Goal: Task Accomplishment & Management: Manage account settings

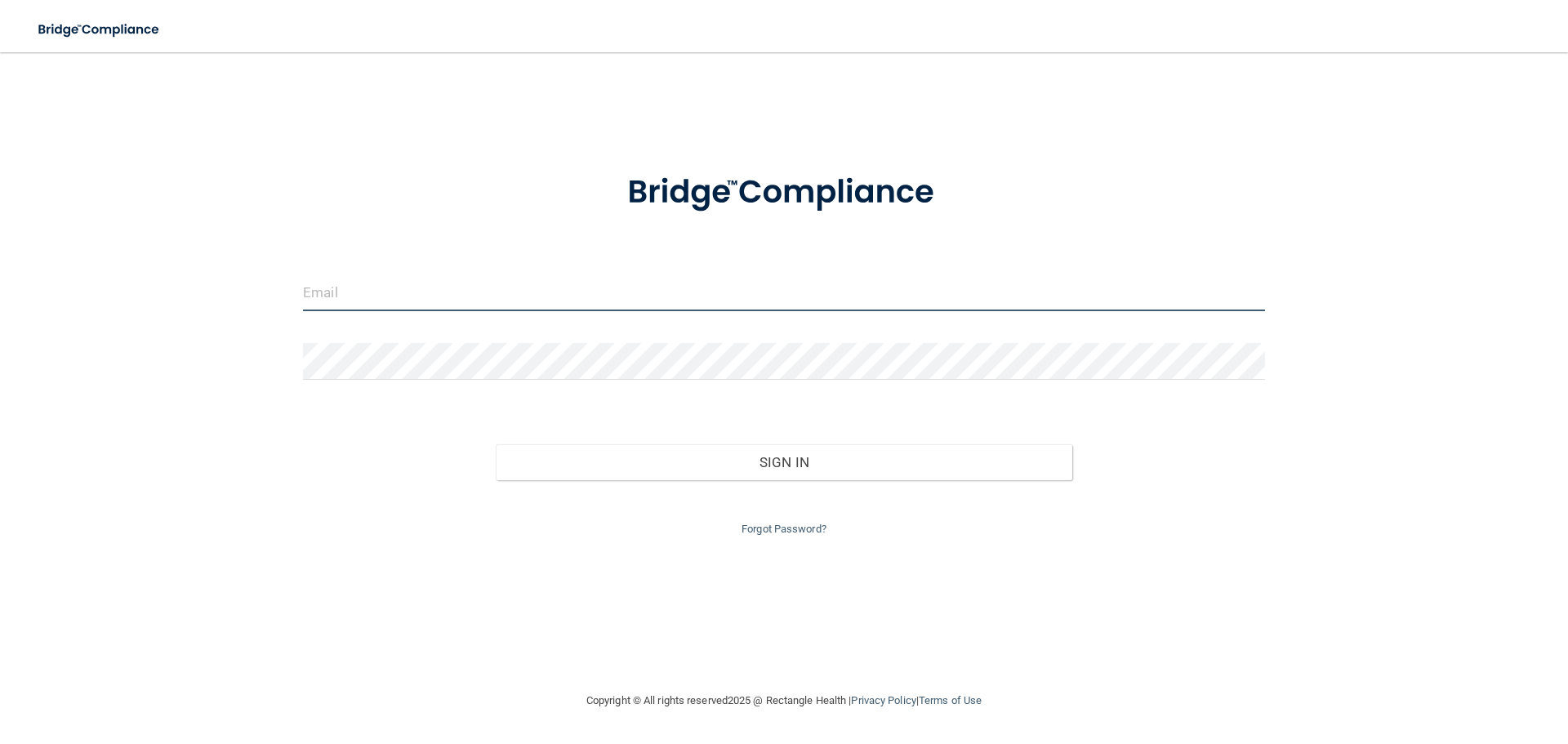
click at [564, 300] on input "email" at bounding box center [784, 293] width 962 height 37
type input "[EMAIL_ADDRESS][DOMAIN_NAME]"
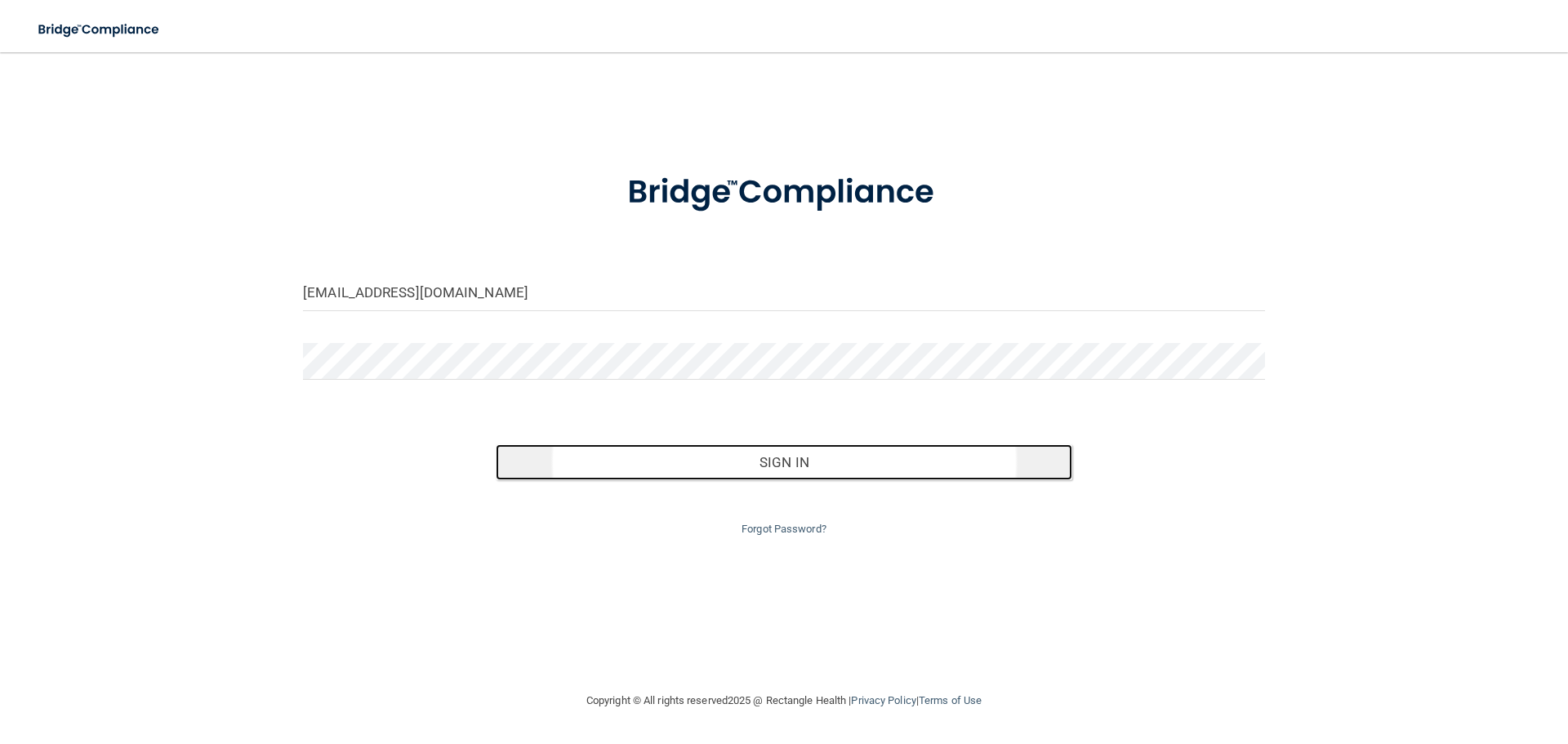
click at [773, 468] on button "Sign In" at bounding box center [784, 462] width 577 height 36
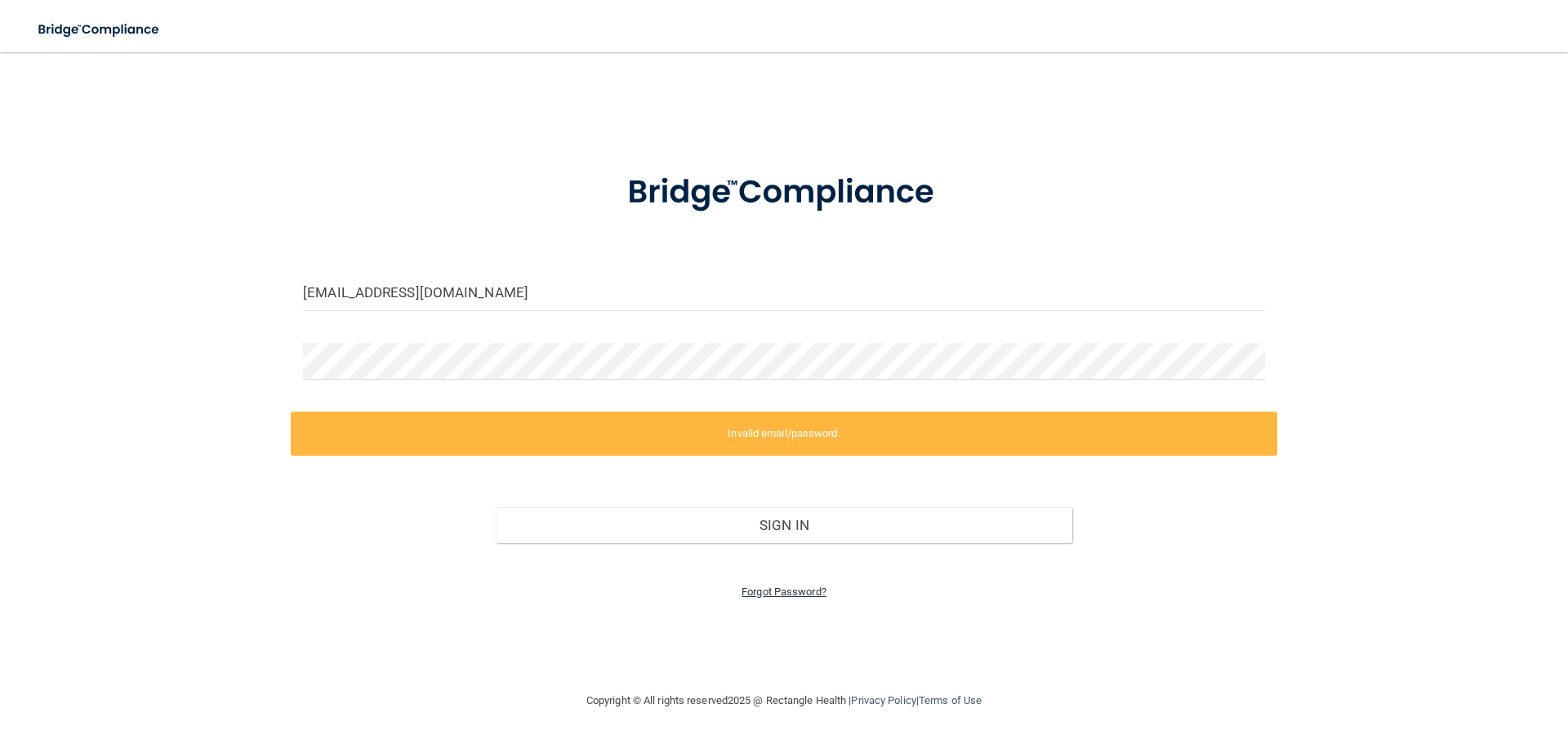
click at [783, 595] on link "Forgot Password?" at bounding box center [784, 592] width 85 height 13
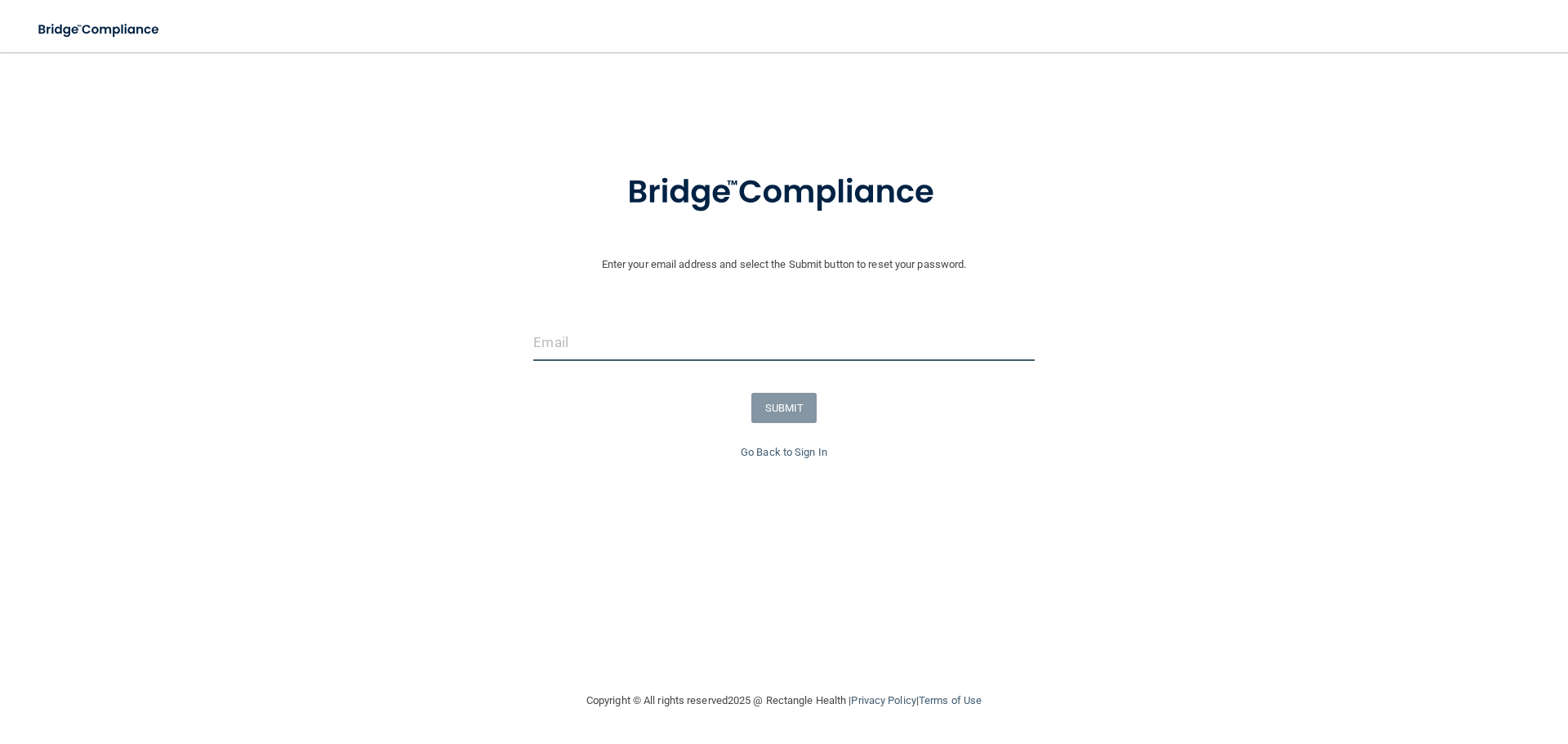
click at [631, 345] on input "email" at bounding box center [784, 343] width 501 height 37
type input "[EMAIL_ADDRESS][DOMAIN_NAME]"
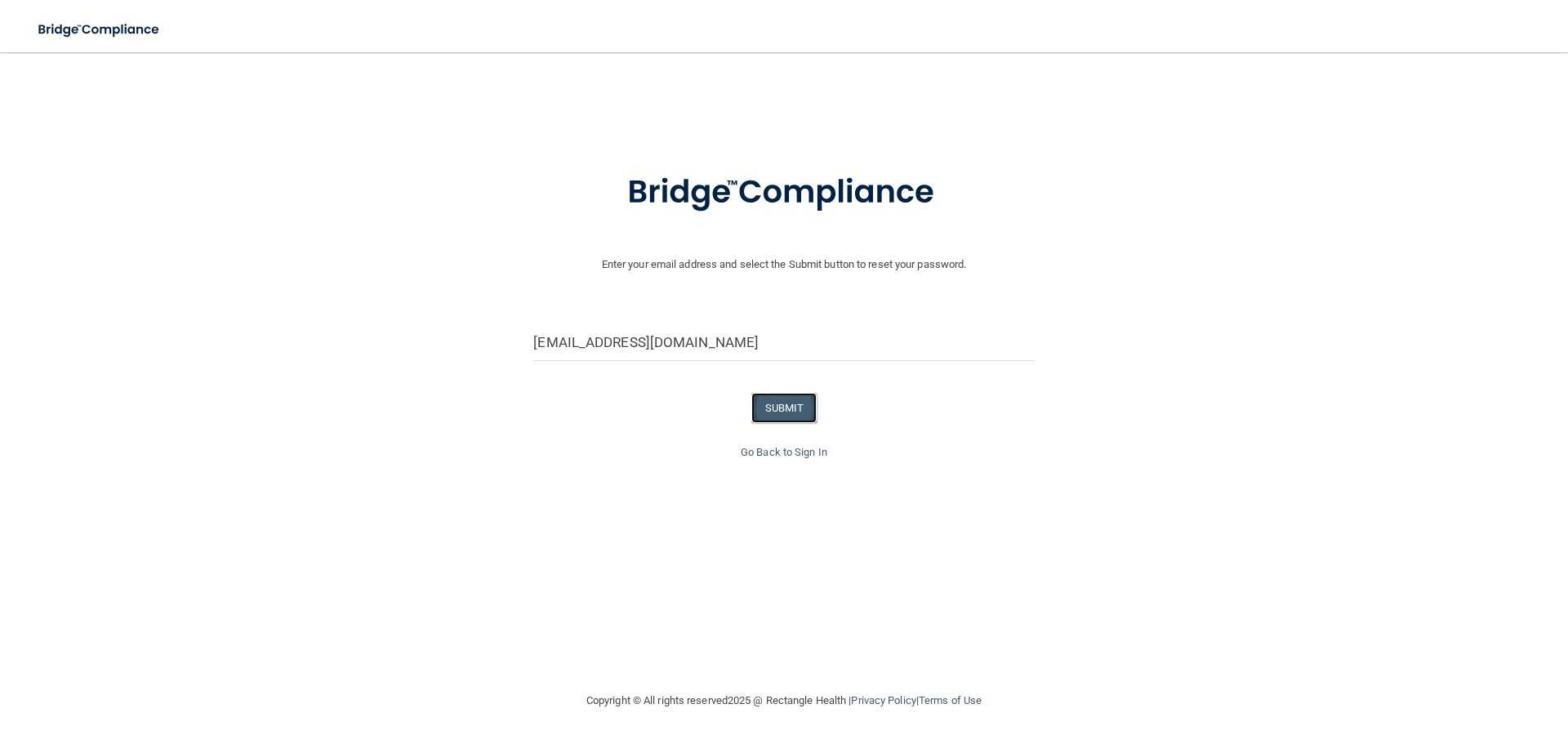
click at [808, 401] on button "SUBMIT" at bounding box center [784, 408] width 66 height 30
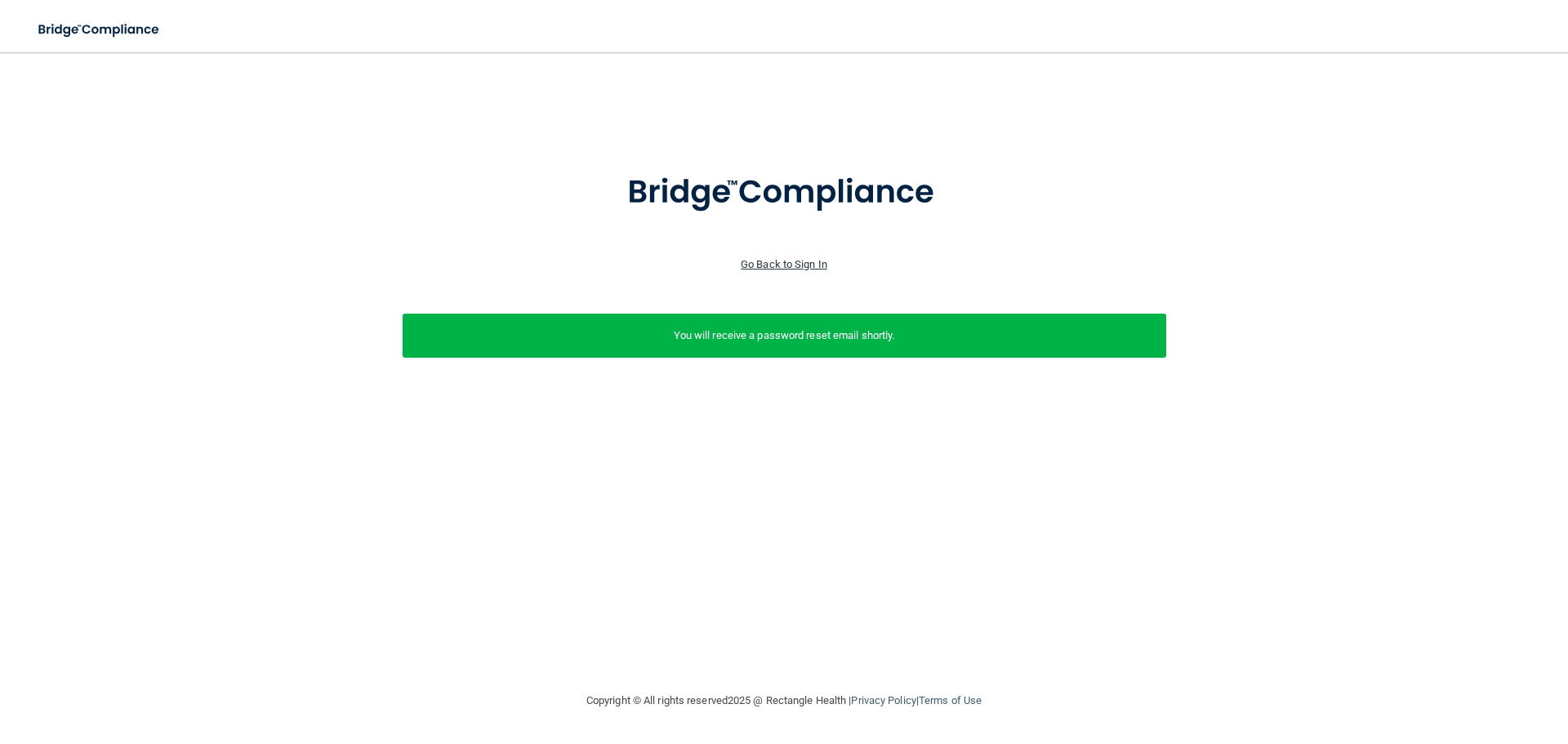
click at [801, 265] on link "Go Back to Sign In" at bounding box center [784, 264] width 87 height 13
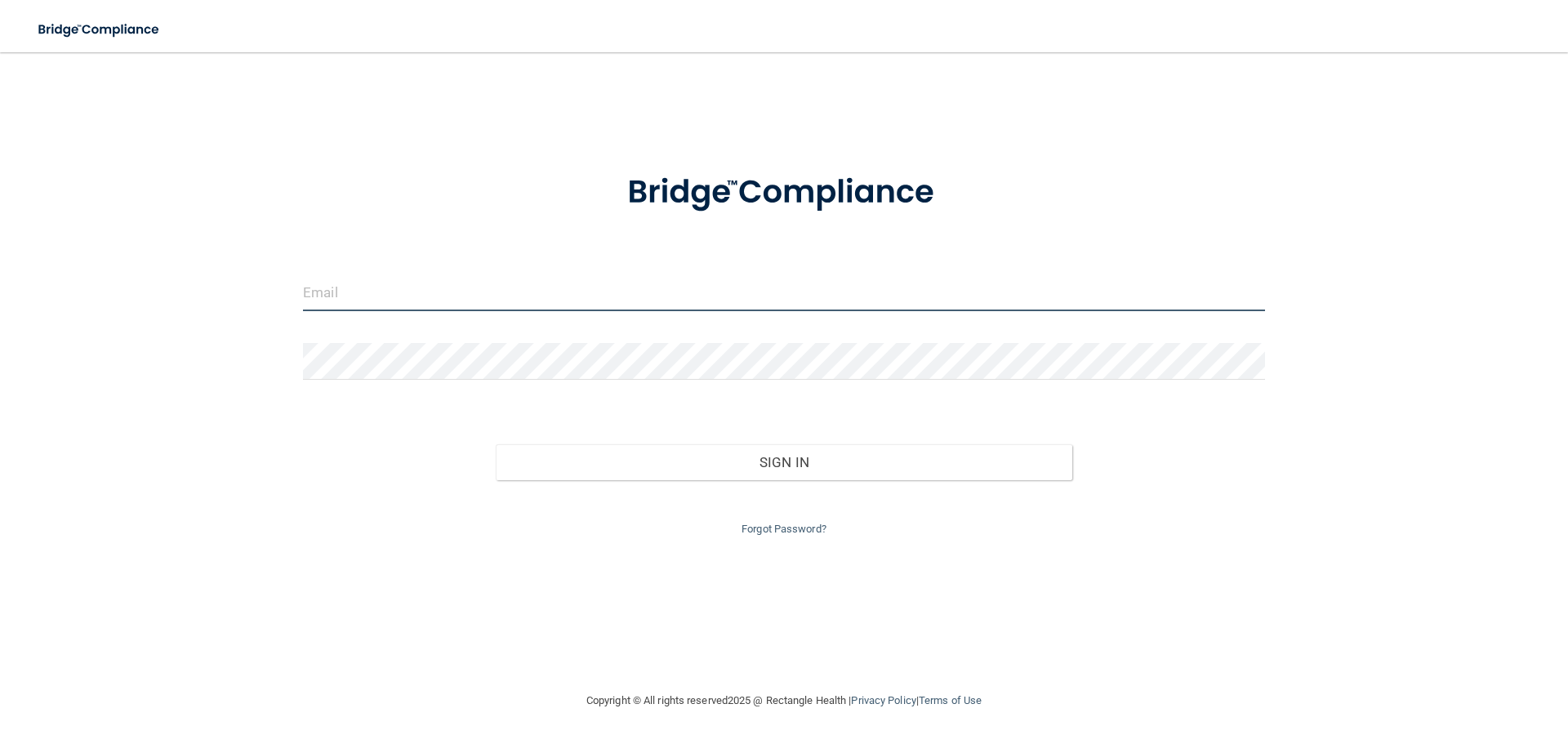
click at [470, 297] on input "email" at bounding box center [784, 293] width 962 height 37
type input "[EMAIL_ADDRESS][DOMAIN_NAME]"
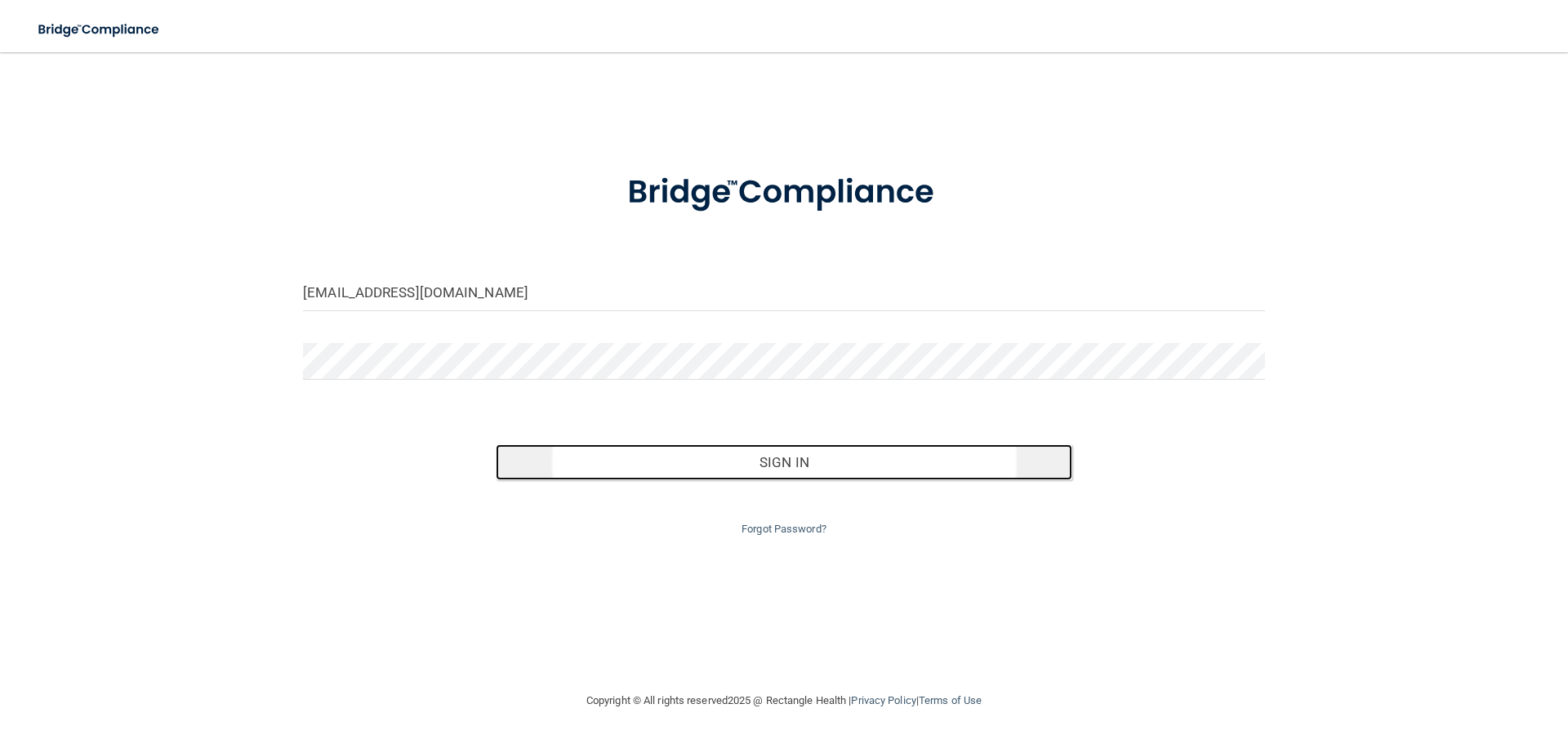
click at [762, 452] on button "Sign In" at bounding box center [784, 462] width 577 height 36
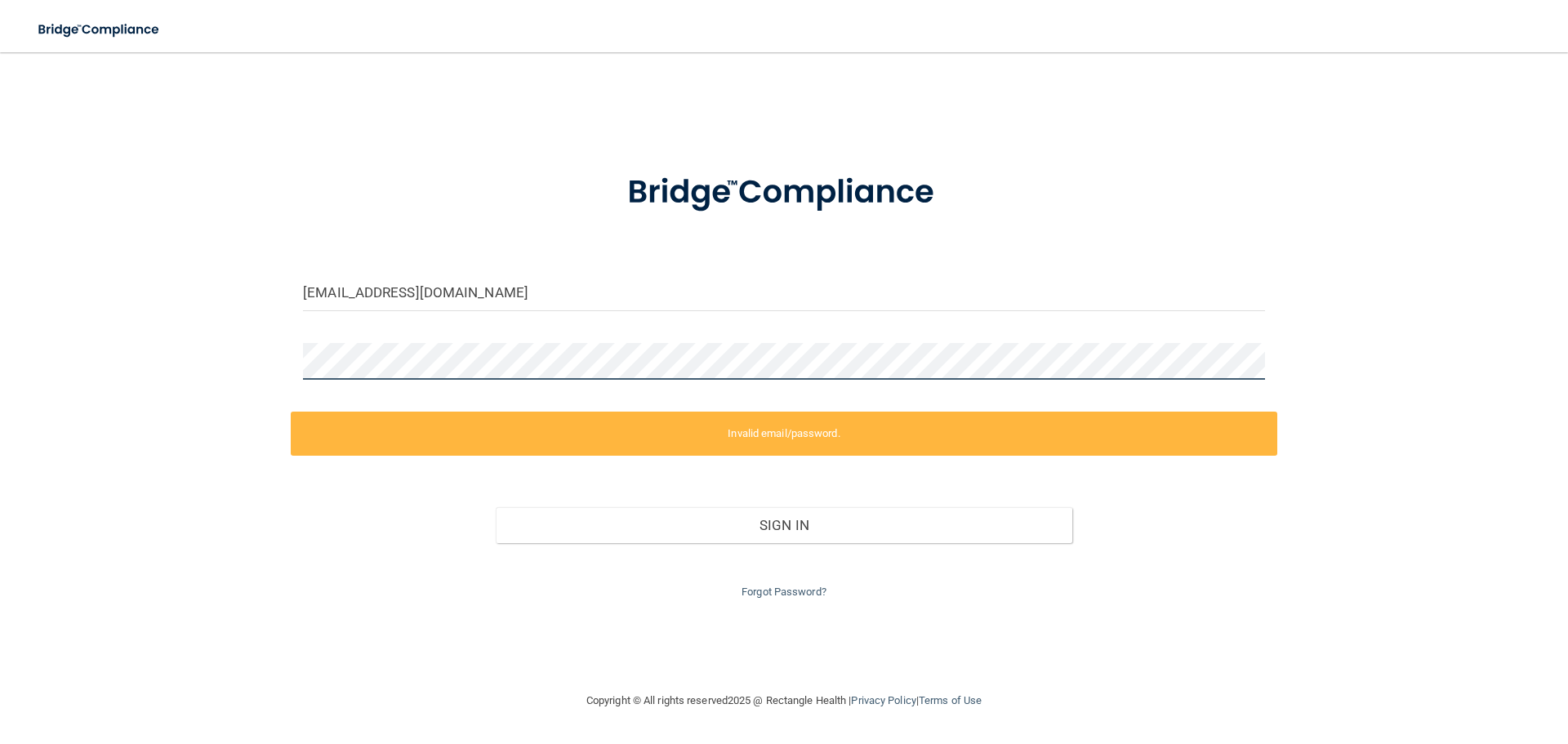
click at [134, 359] on div "[EMAIL_ADDRESS][DOMAIN_NAME] Invalid email/password. You don't have permission …" at bounding box center [784, 372] width 1503 height 607
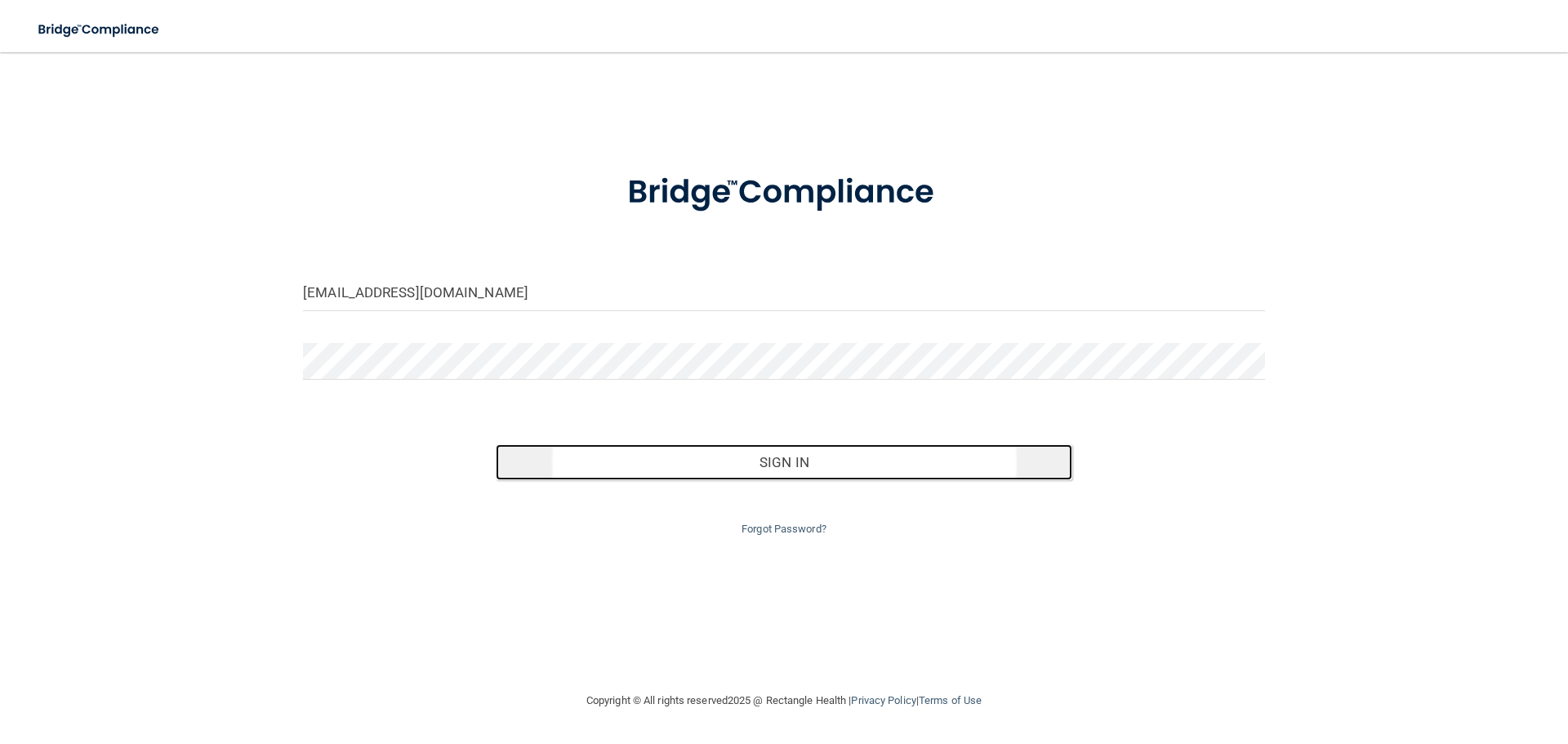
click at [776, 456] on button "Sign In" at bounding box center [784, 462] width 577 height 36
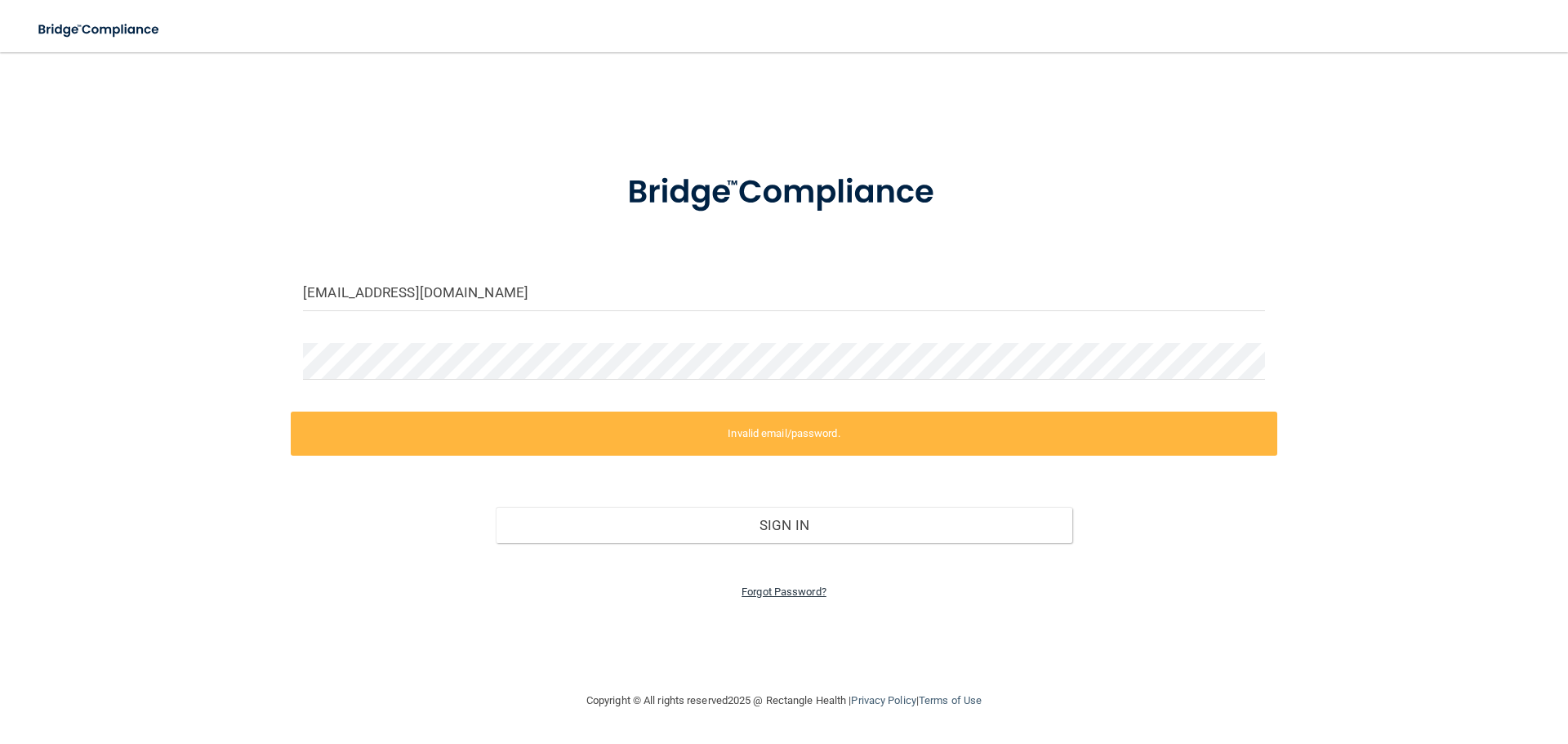
click at [778, 587] on link "Forgot Password?" at bounding box center [784, 592] width 85 height 13
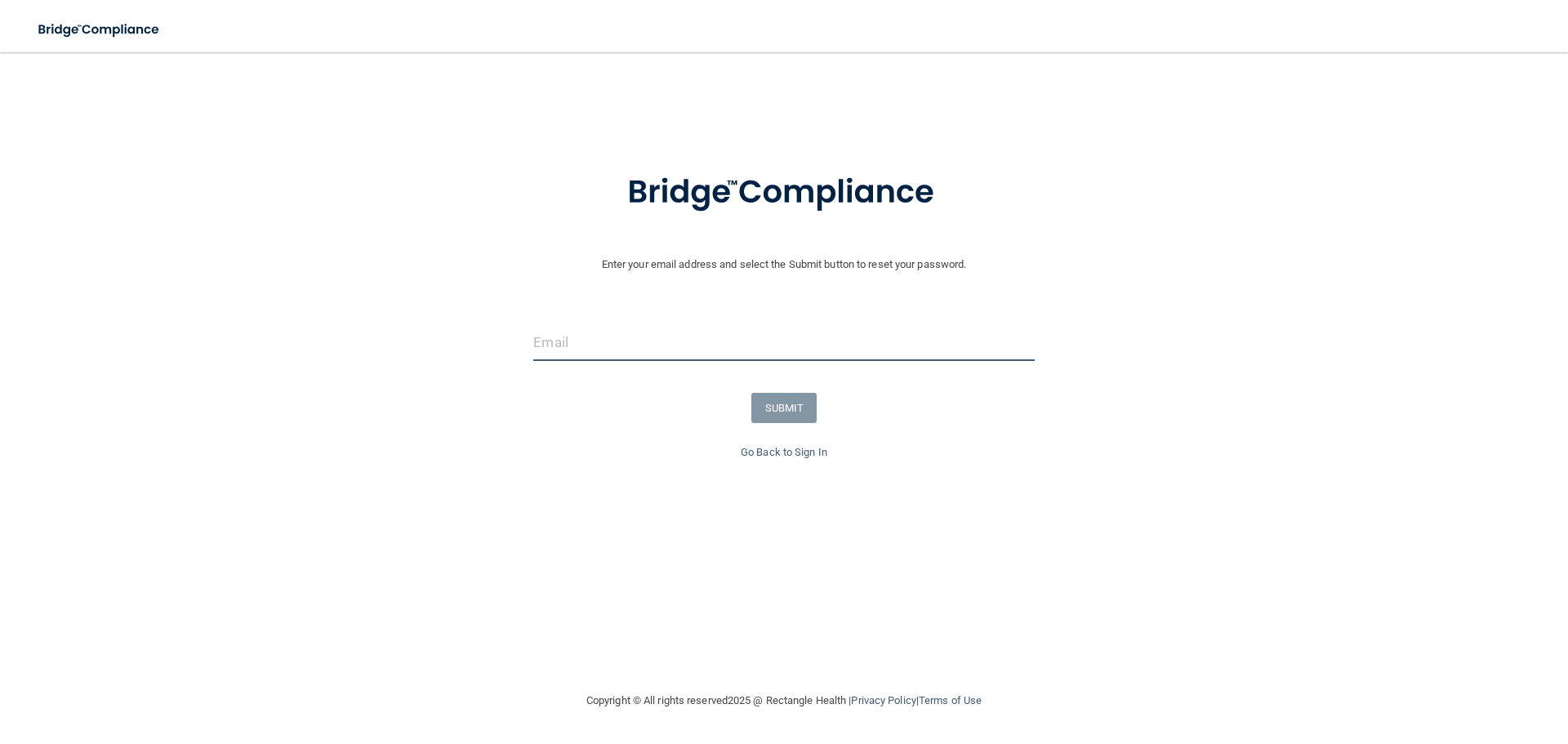
click at [655, 358] on input "email" at bounding box center [784, 343] width 501 height 37
type input "[EMAIL_ADDRESS][DOMAIN_NAME]"
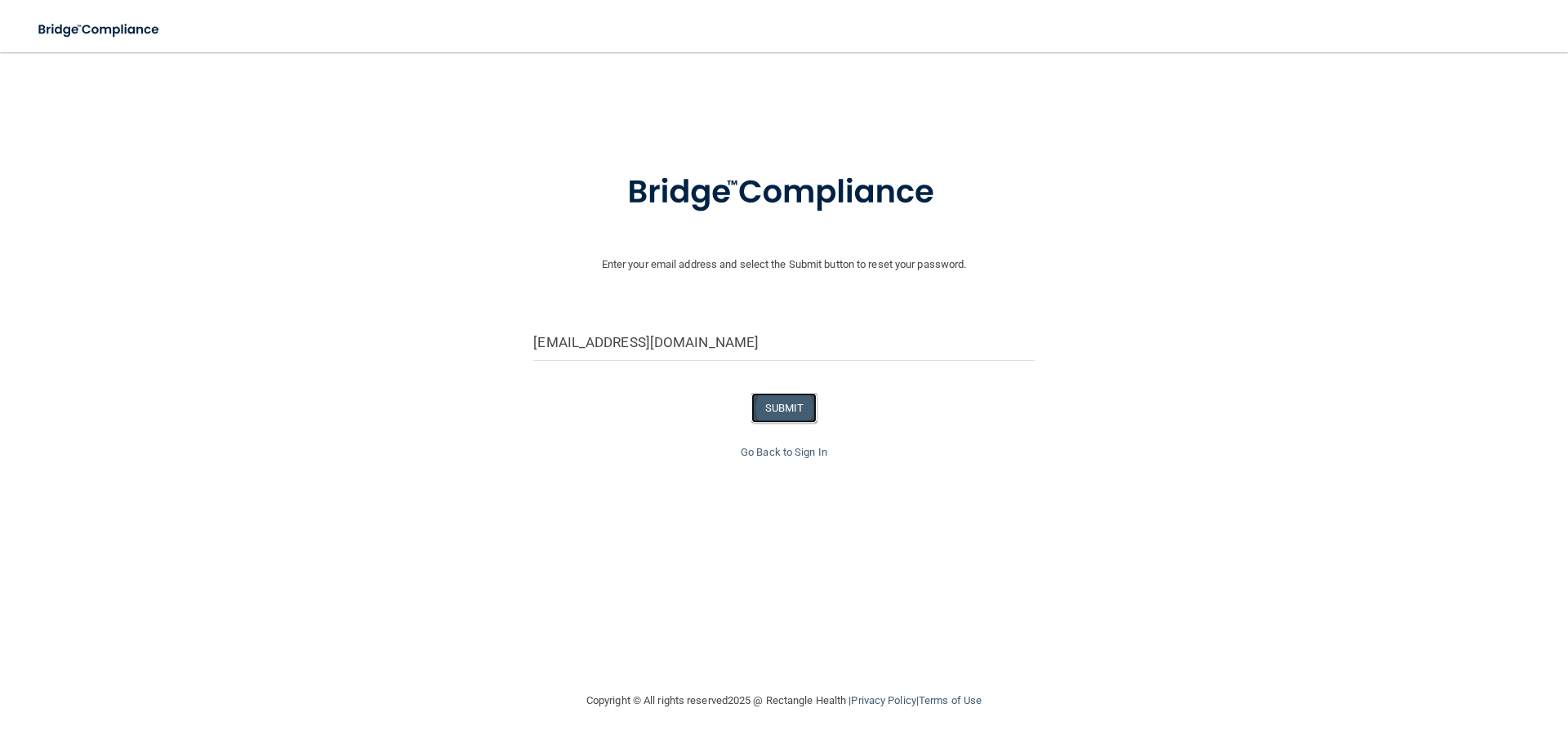
click at [786, 411] on button "SUBMIT" at bounding box center [784, 408] width 66 height 30
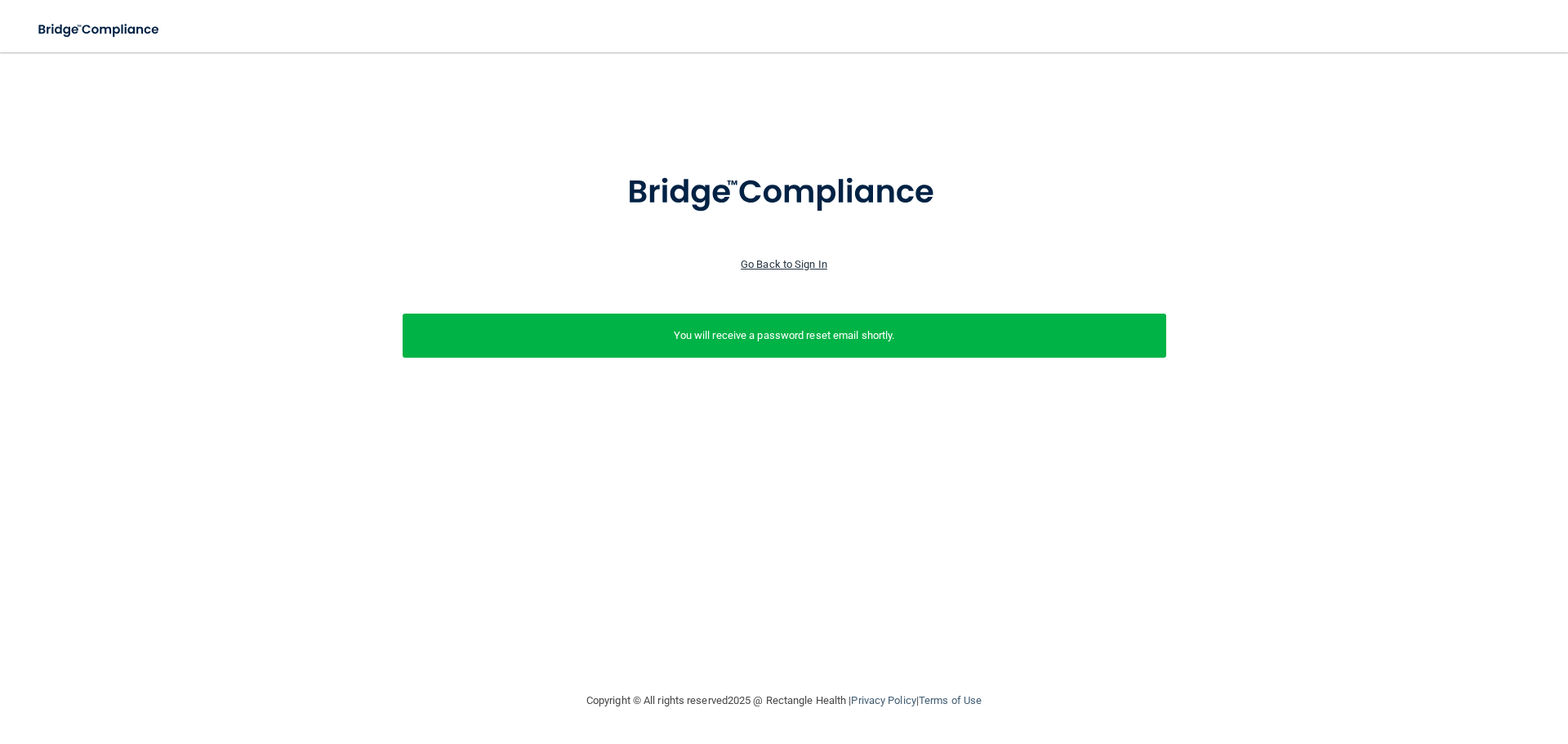
click at [760, 259] on link "Go Back to Sign In" at bounding box center [784, 264] width 87 height 13
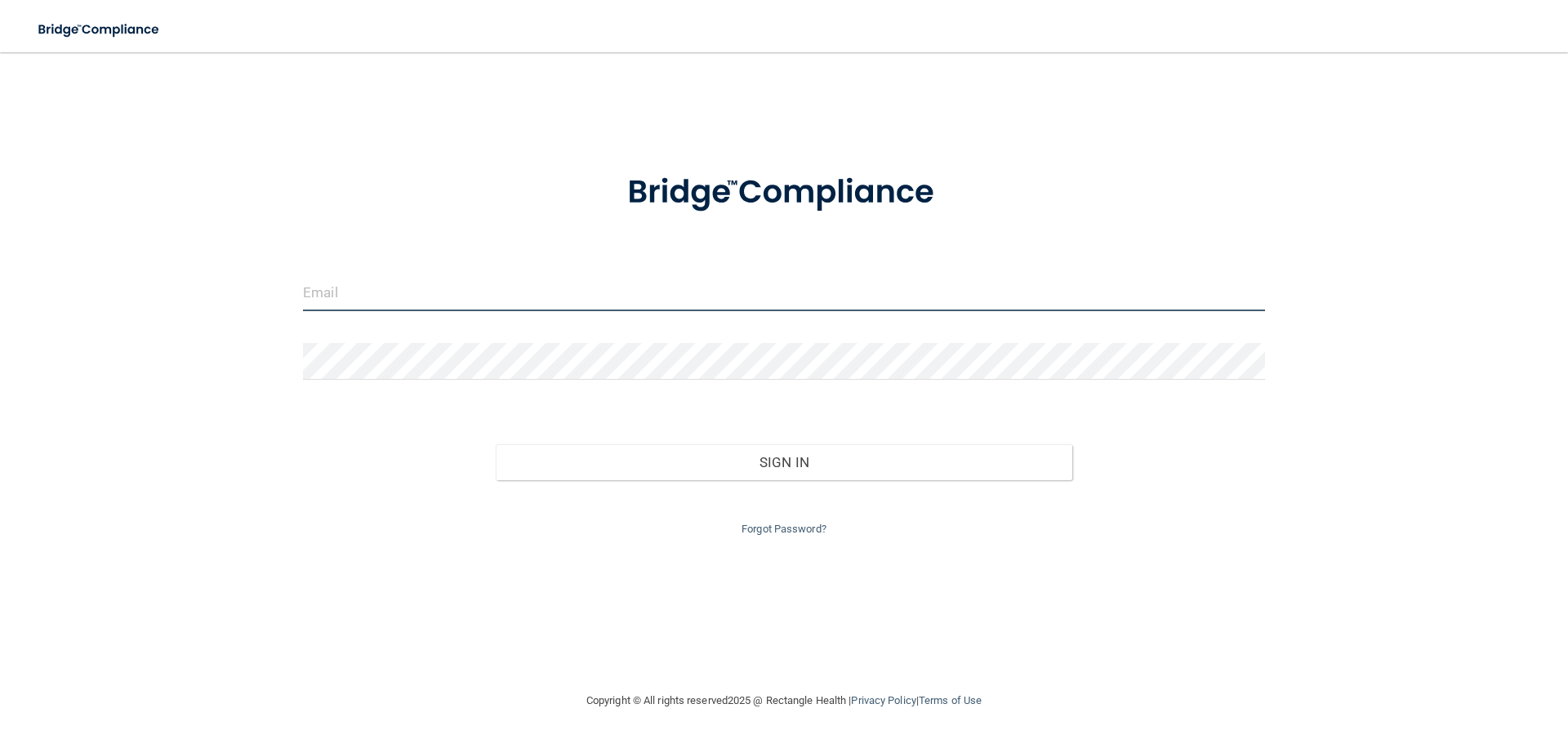
click at [395, 294] on input "email" at bounding box center [784, 293] width 962 height 37
type input "[EMAIL_ADDRESS][DOMAIN_NAME]"
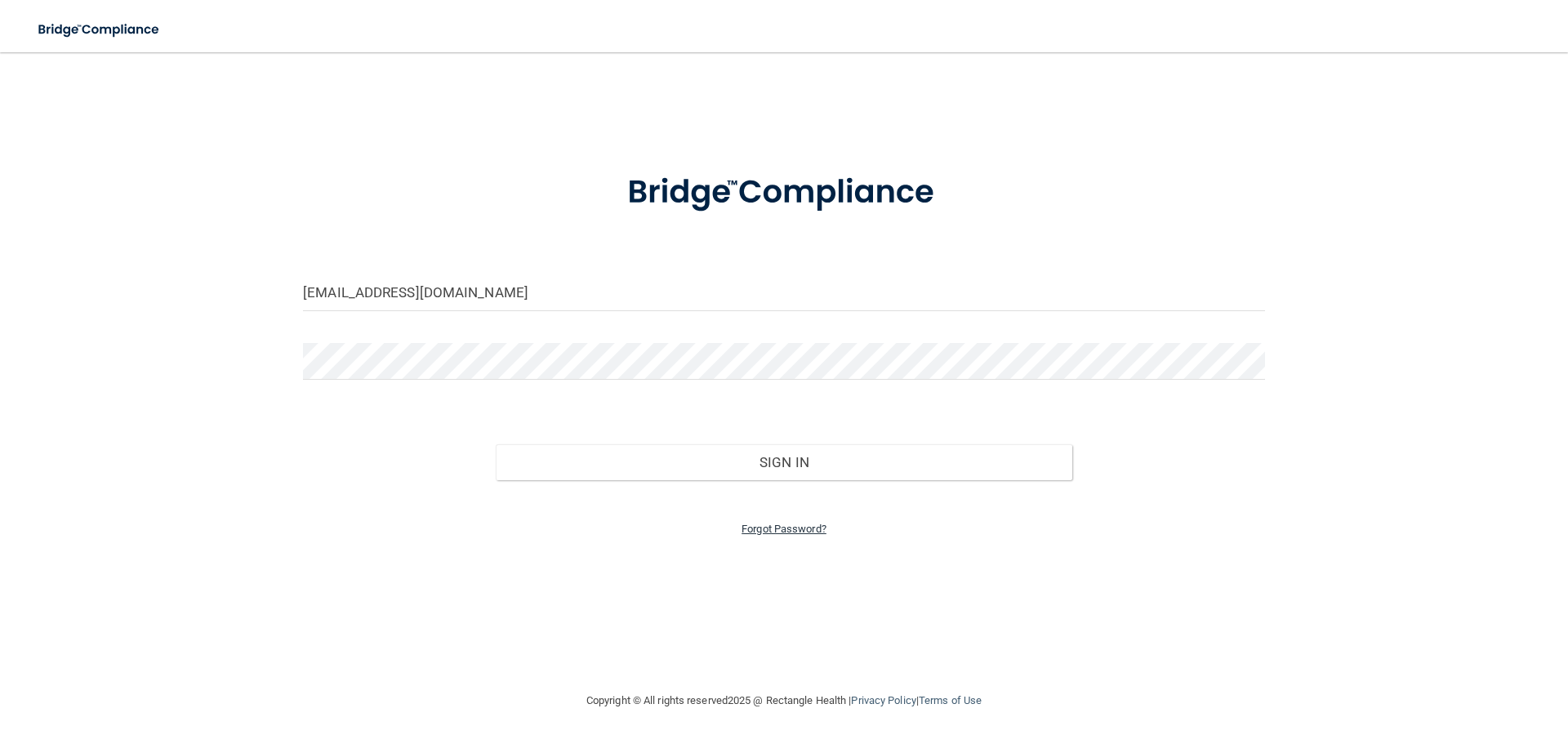
click at [746, 527] on link "Forgot Password?" at bounding box center [784, 529] width 85 height 13
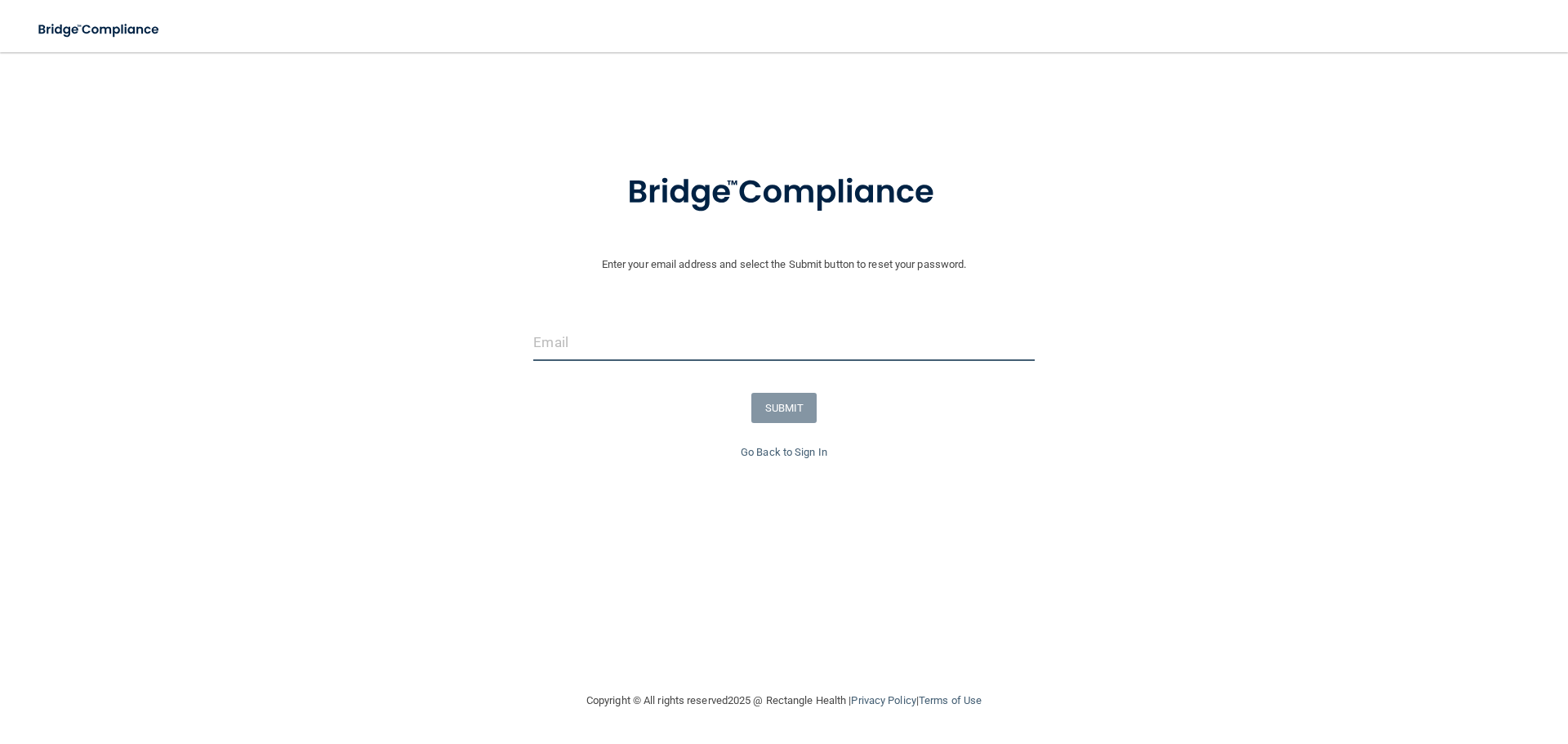
click at [638, 343] on input "email" at bounding box center [784, 343] width 501 height 37
type input "[EMAIL_ADDRESS][DOMAIN_NAME]"
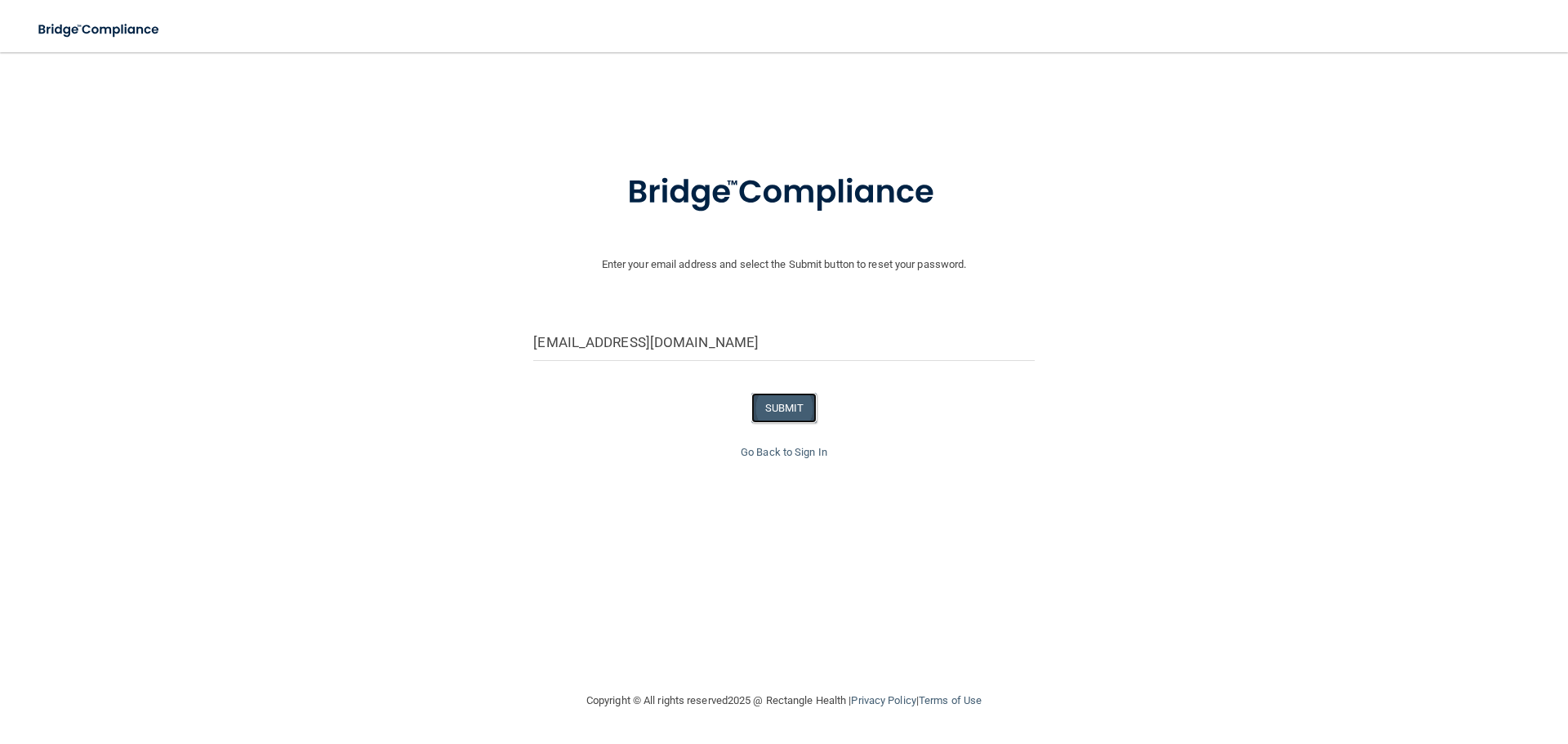
click at [769, 406] on button "SUBMIT" at bounding box center [784, 408] width 66 height 30
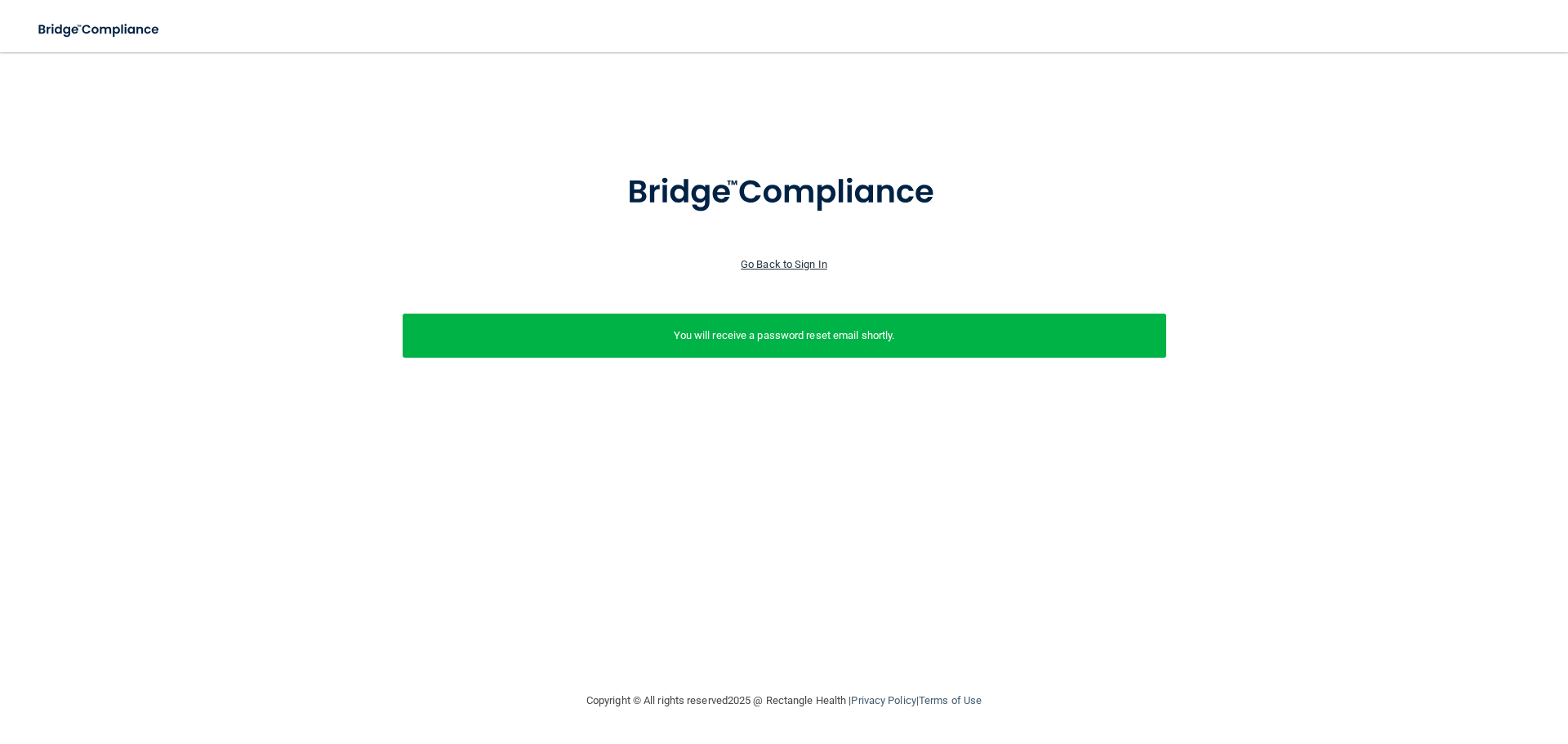
click at [785, 262] on link "Go Back to Sign In" at bounding box center [784, 264] width 87 height 13
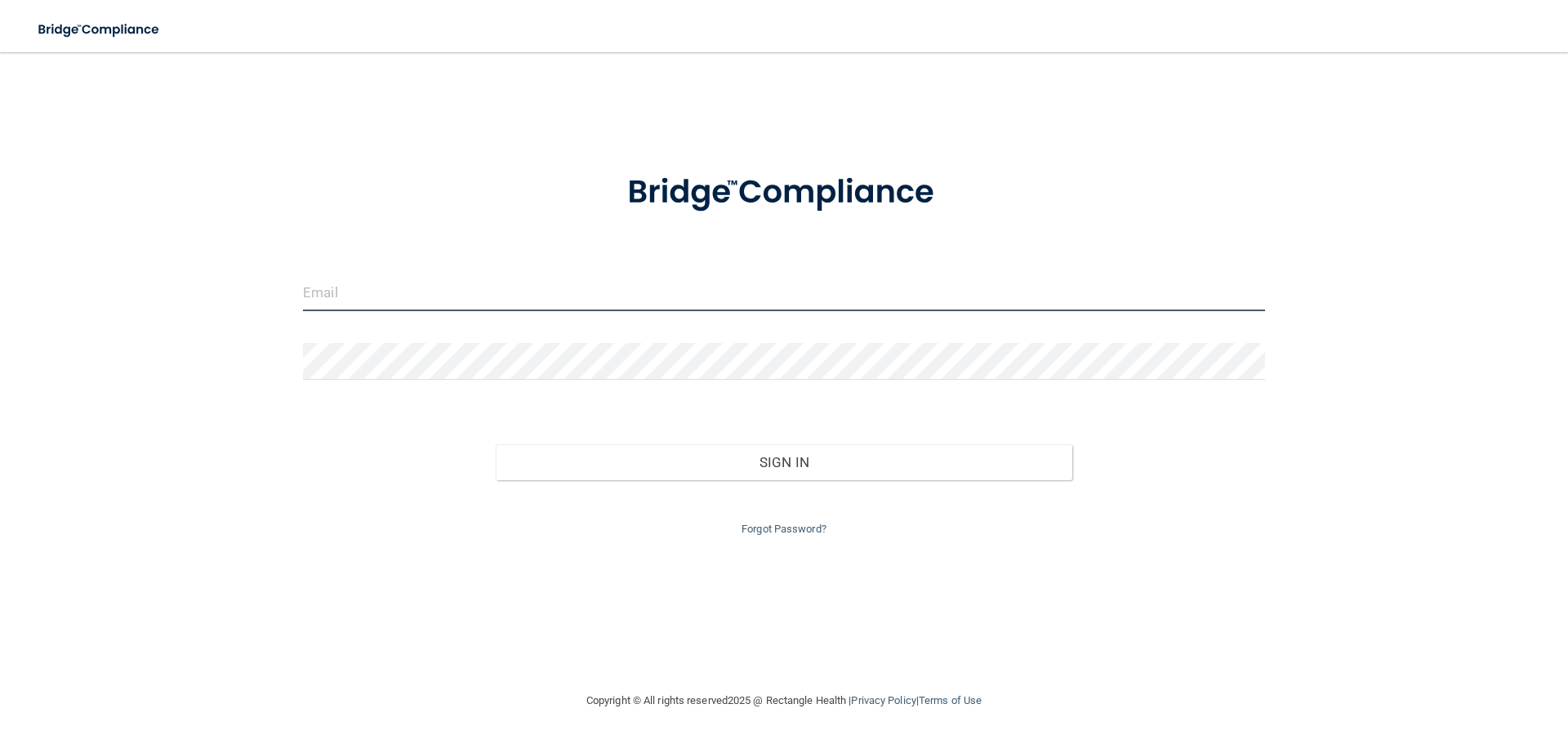
click at [380, 296] on input "email" at bounding box center [784, 293] width 962 height 37
type input "[EMAIL_ADDRESS][DOMAIN_NAME]"
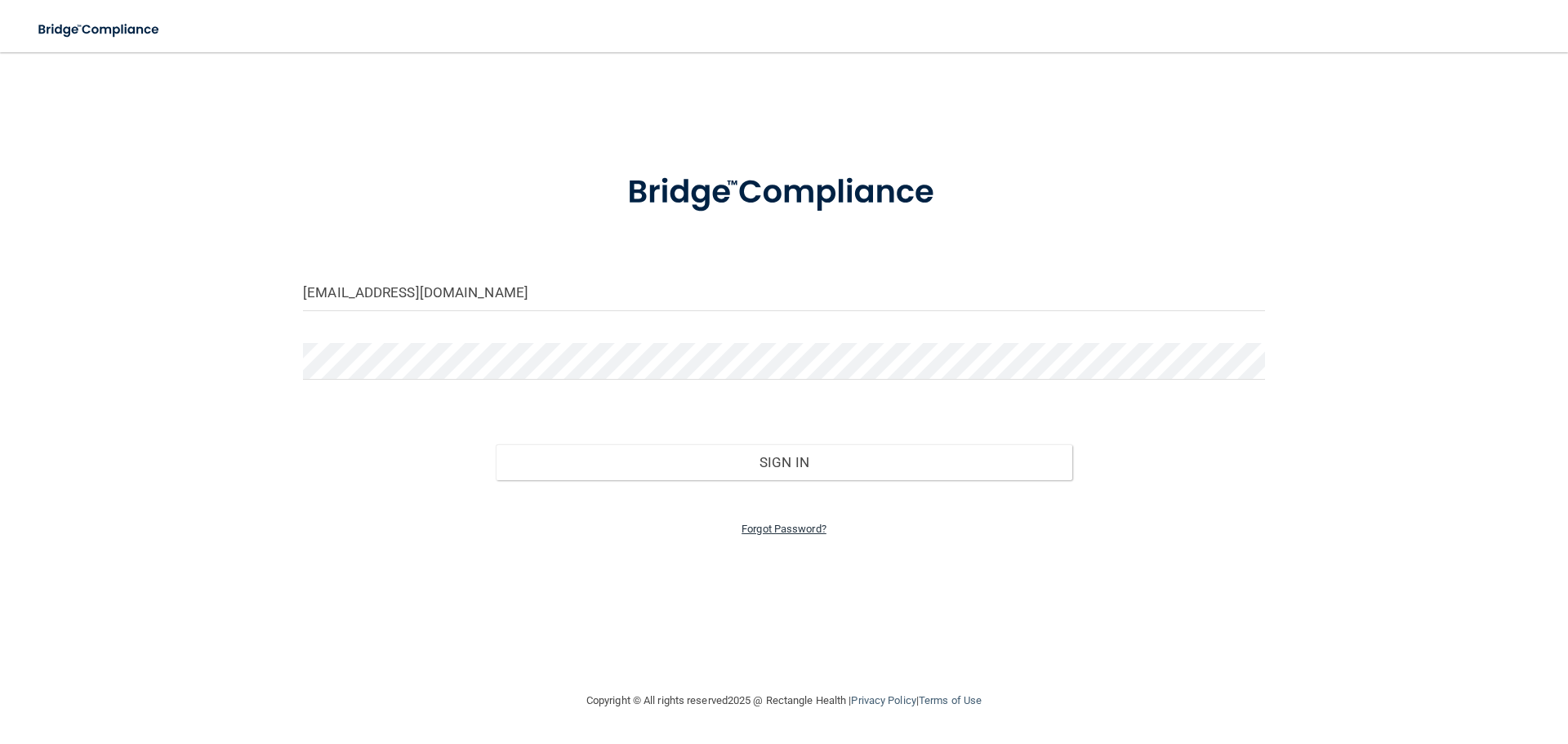
click at [767, 529] on link "Forgot Password?" at bounding box center [784, 529] width 85 height 13
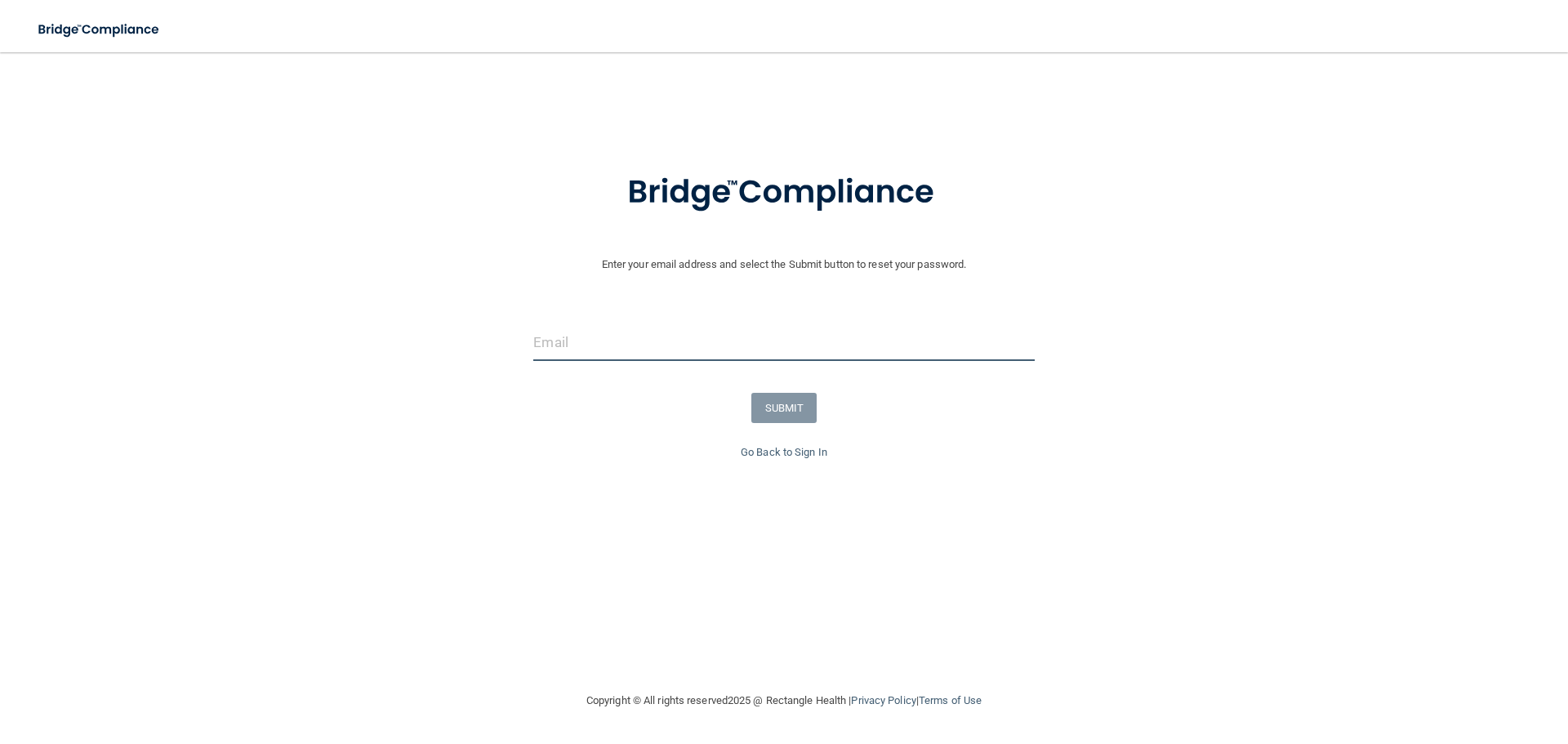
click at [606, 337] on input "email" at bounding box center [784, 343] width 501 height 37
type input "[EMAIL_ADDRESS][DOMAIN_NAME]"
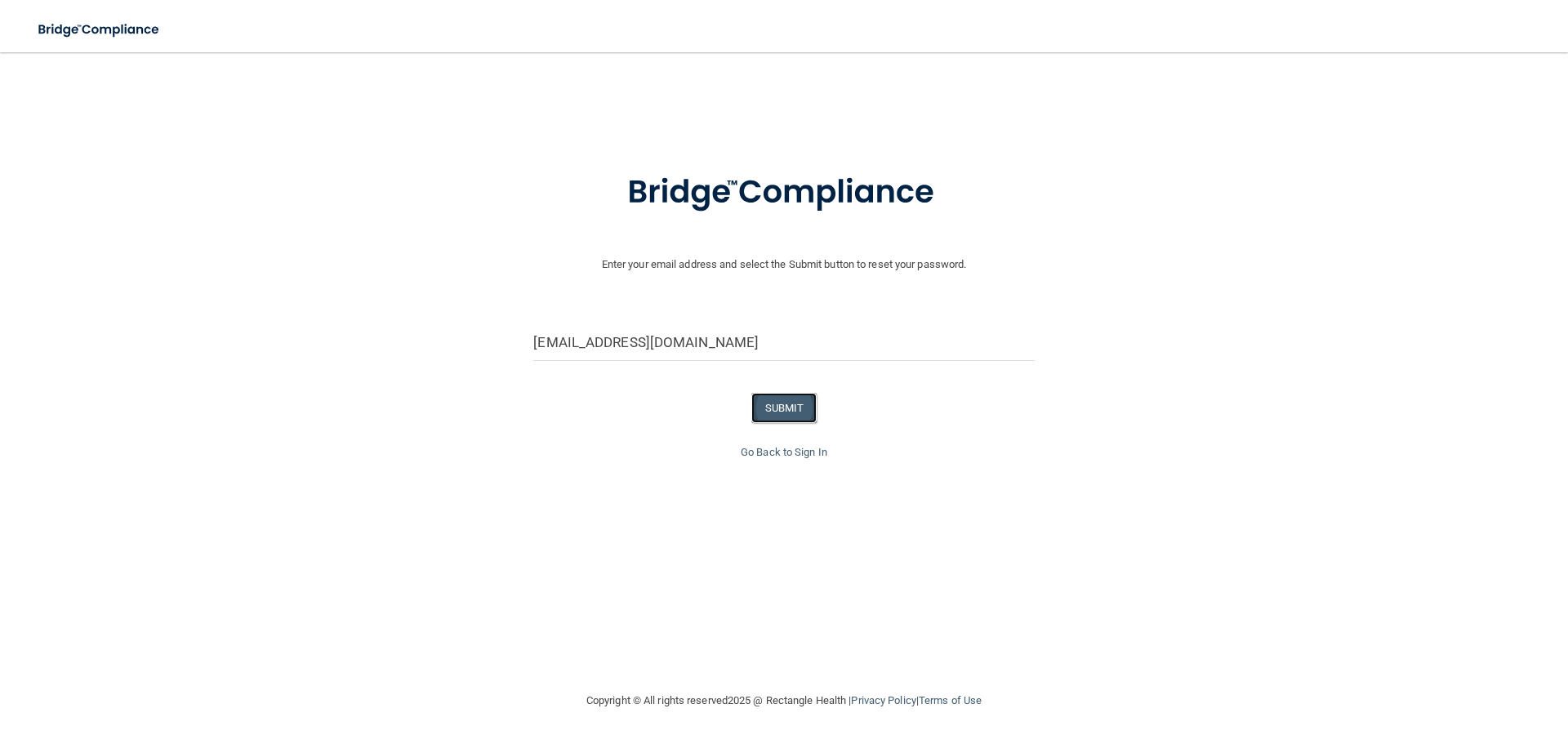
click at [787, 411] on button "SUBMIT" at bounding box center [784, 408] width 66 height 30
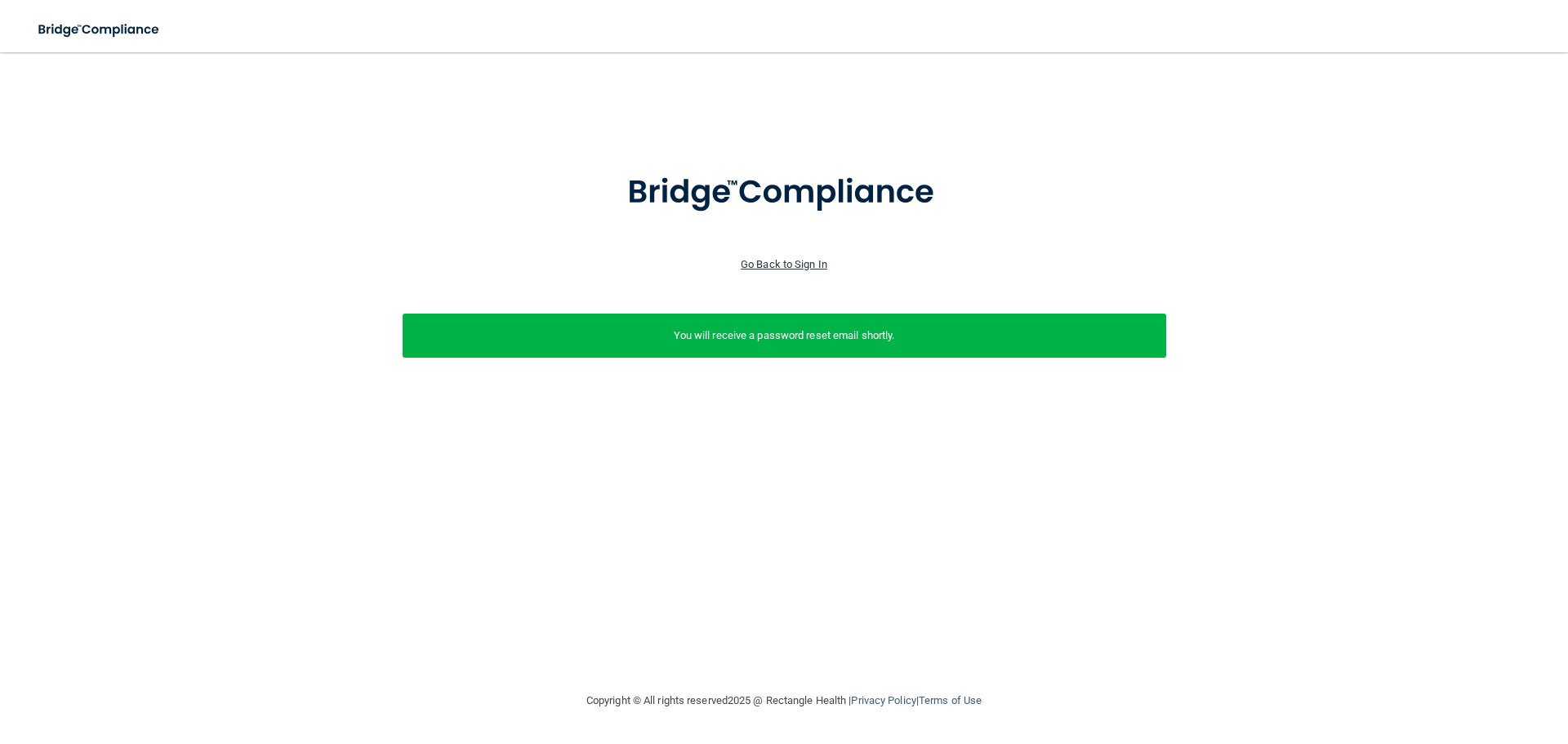
click at [814, 264] on link "Go Back to Sign In" at bounding box center [784, 264] width 87 height 13
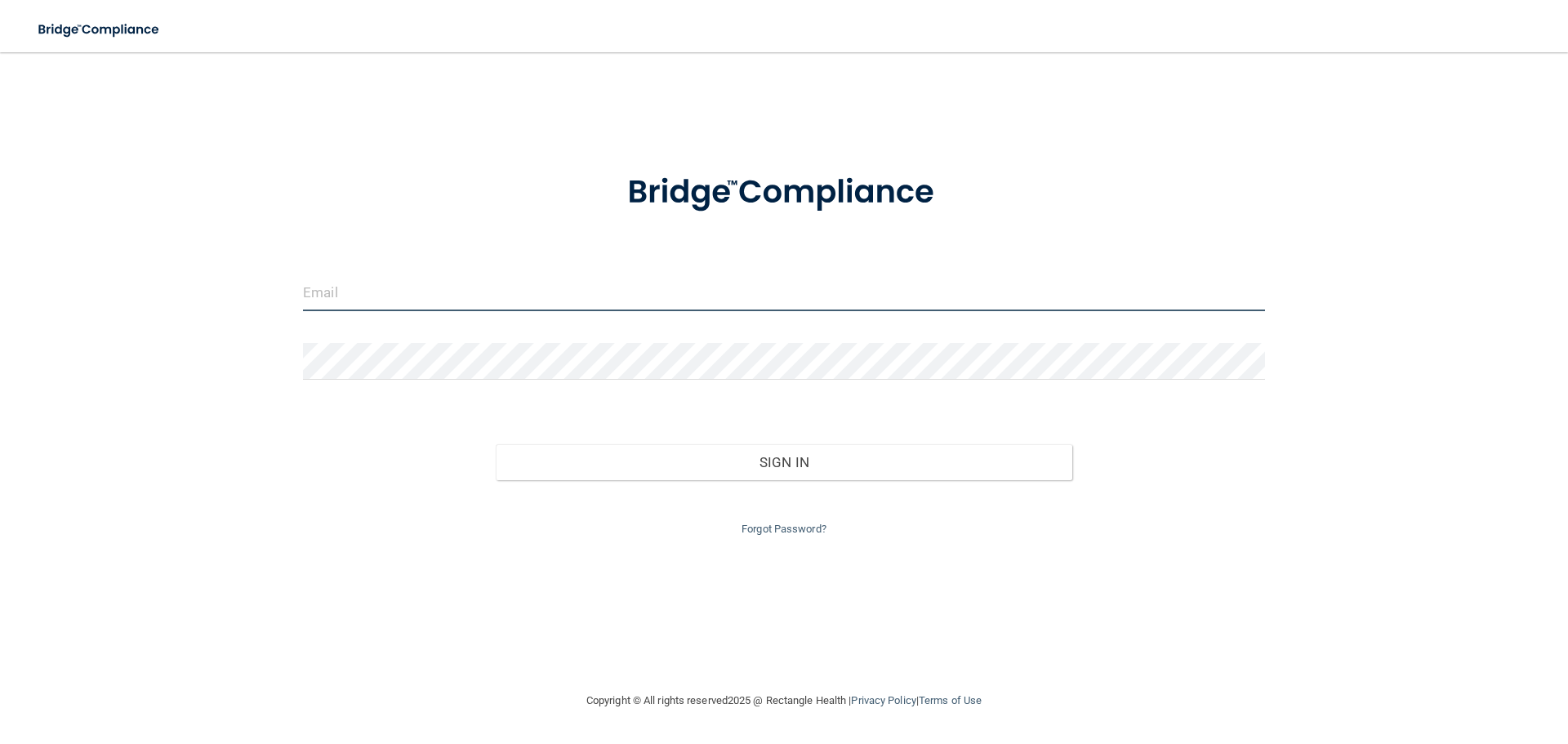
click at [424, 300] on input "email" at bounding box center [784, 293] width 962 height 37
type input "[EMAIL_ADDRESS][DOMAIN_NAME]"
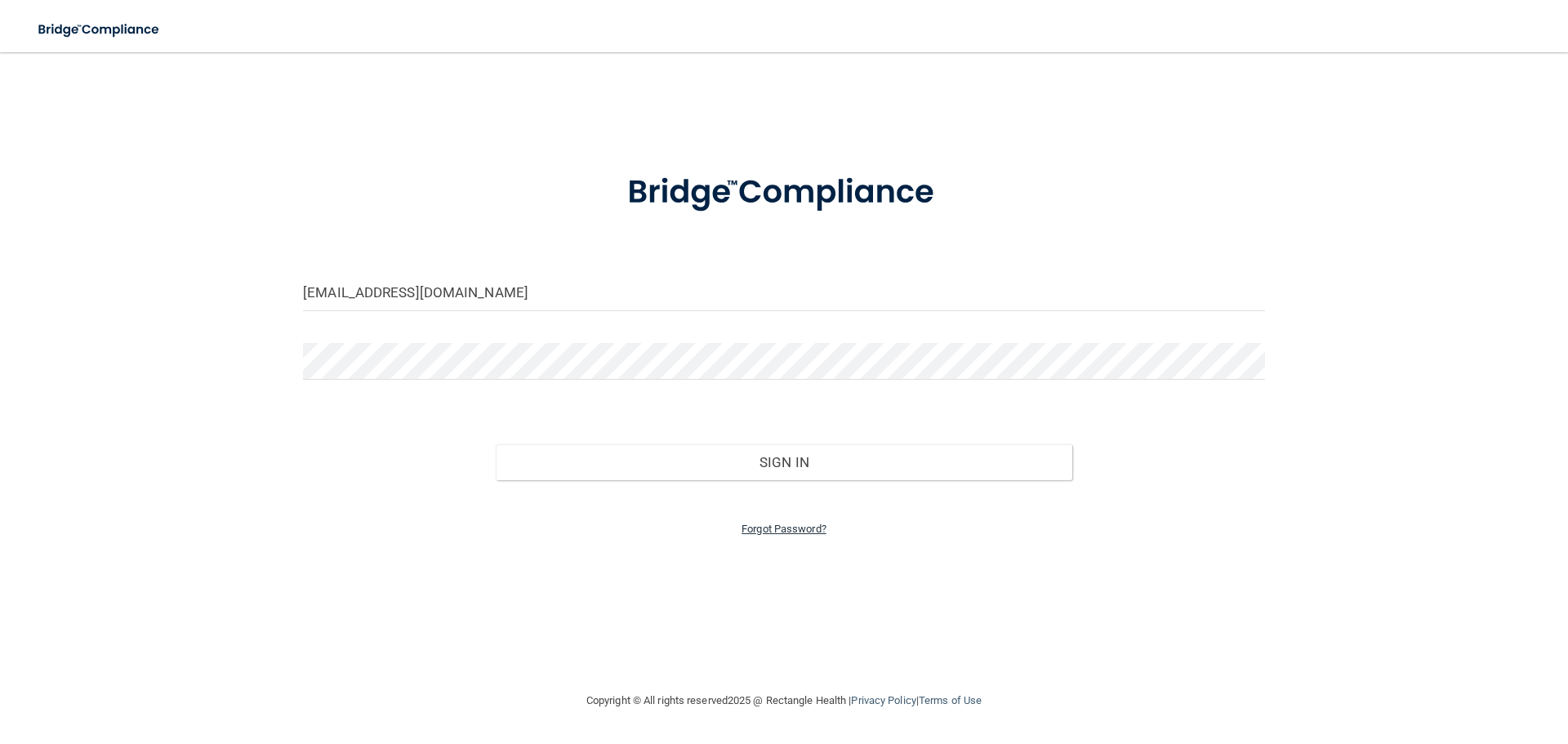
click at [752, 531] on link "Forgot Password?" at bounding box center [784, 529] width 85 height 13
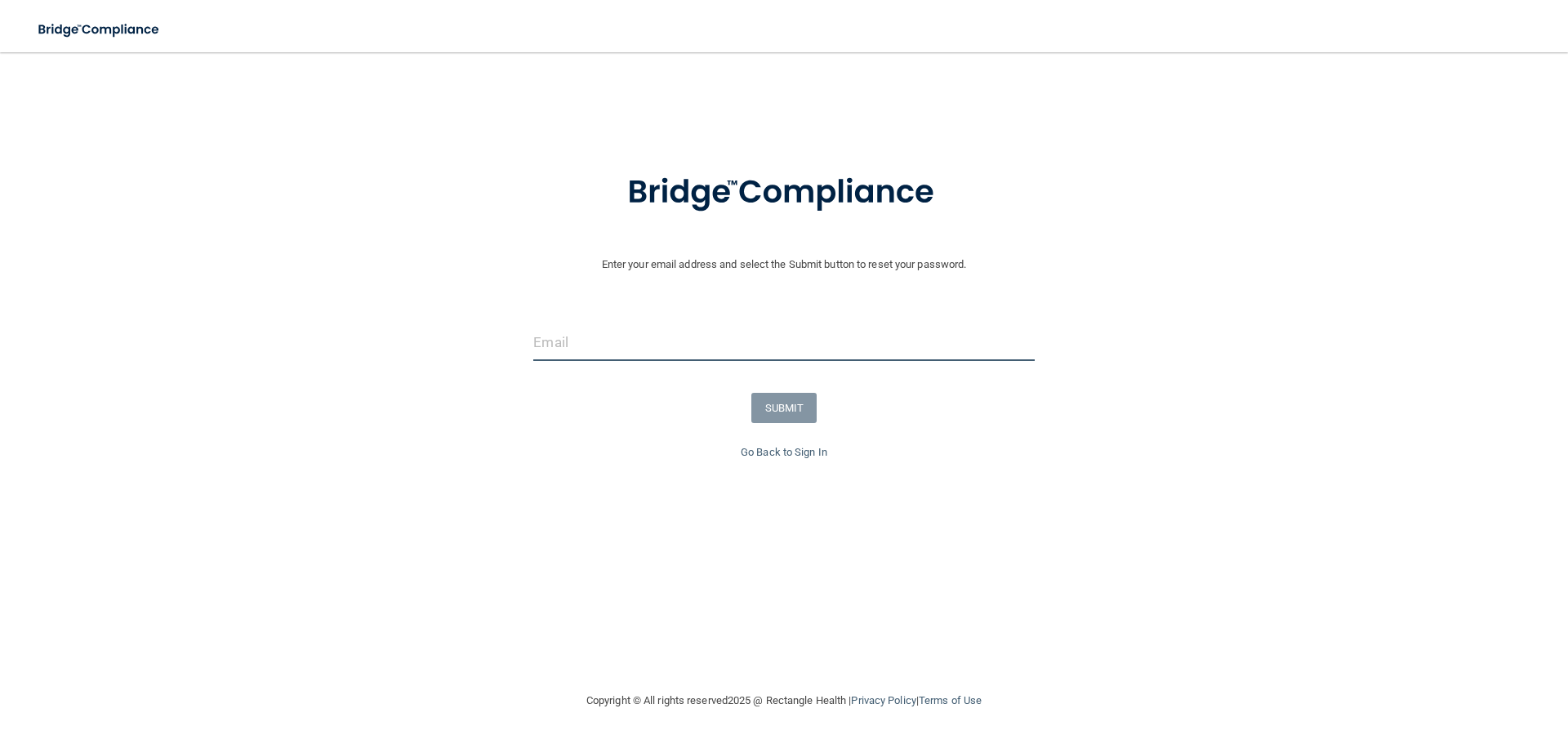
click at [676, 330] on input "email" at bounding box center [784, 343] width 501 height 37
type input "[EMAIL_ADDRESS][DOMAIN_NAME]"
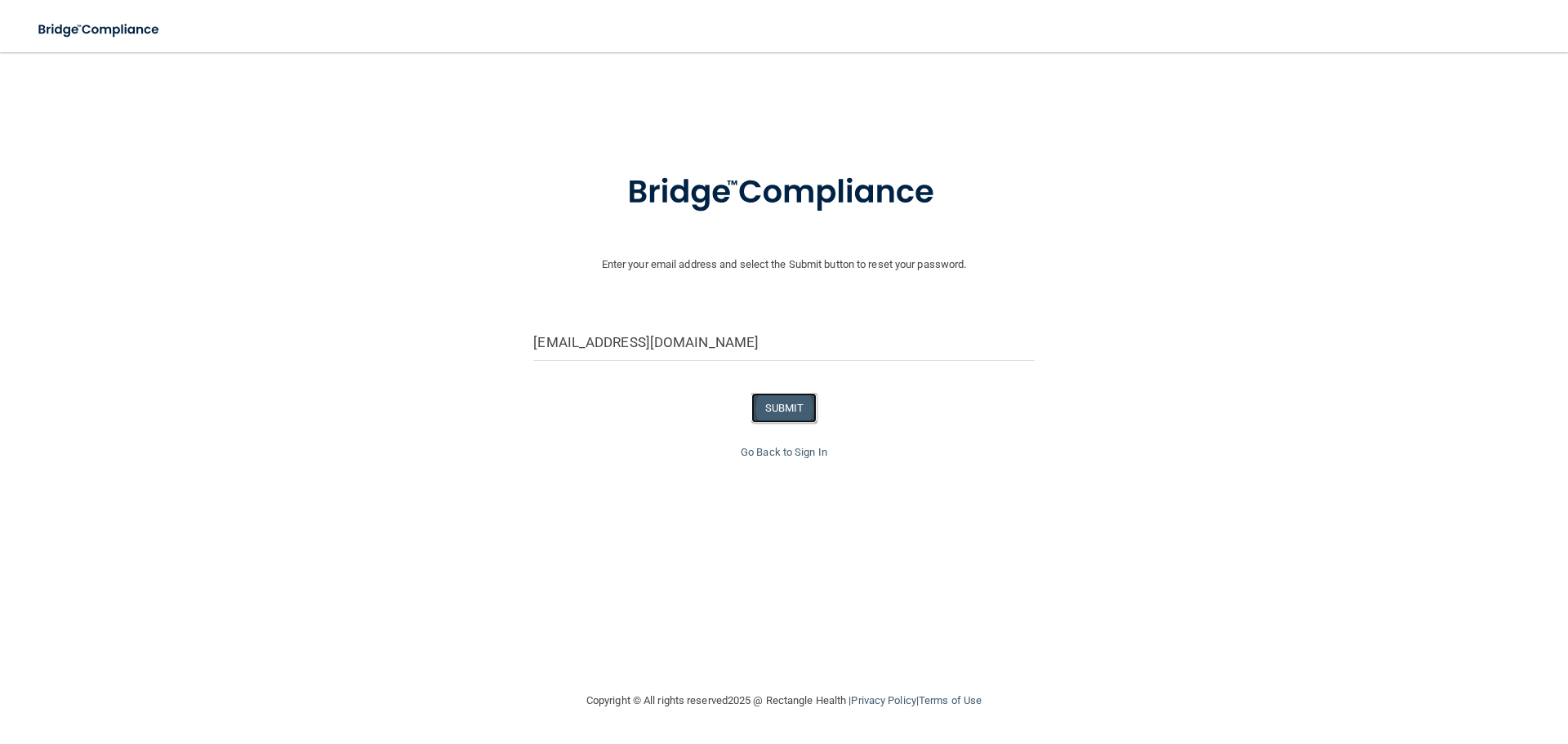
click at [787, 395] on button "SUBMIT" at bounding box center [784, 408] width 66 height 30
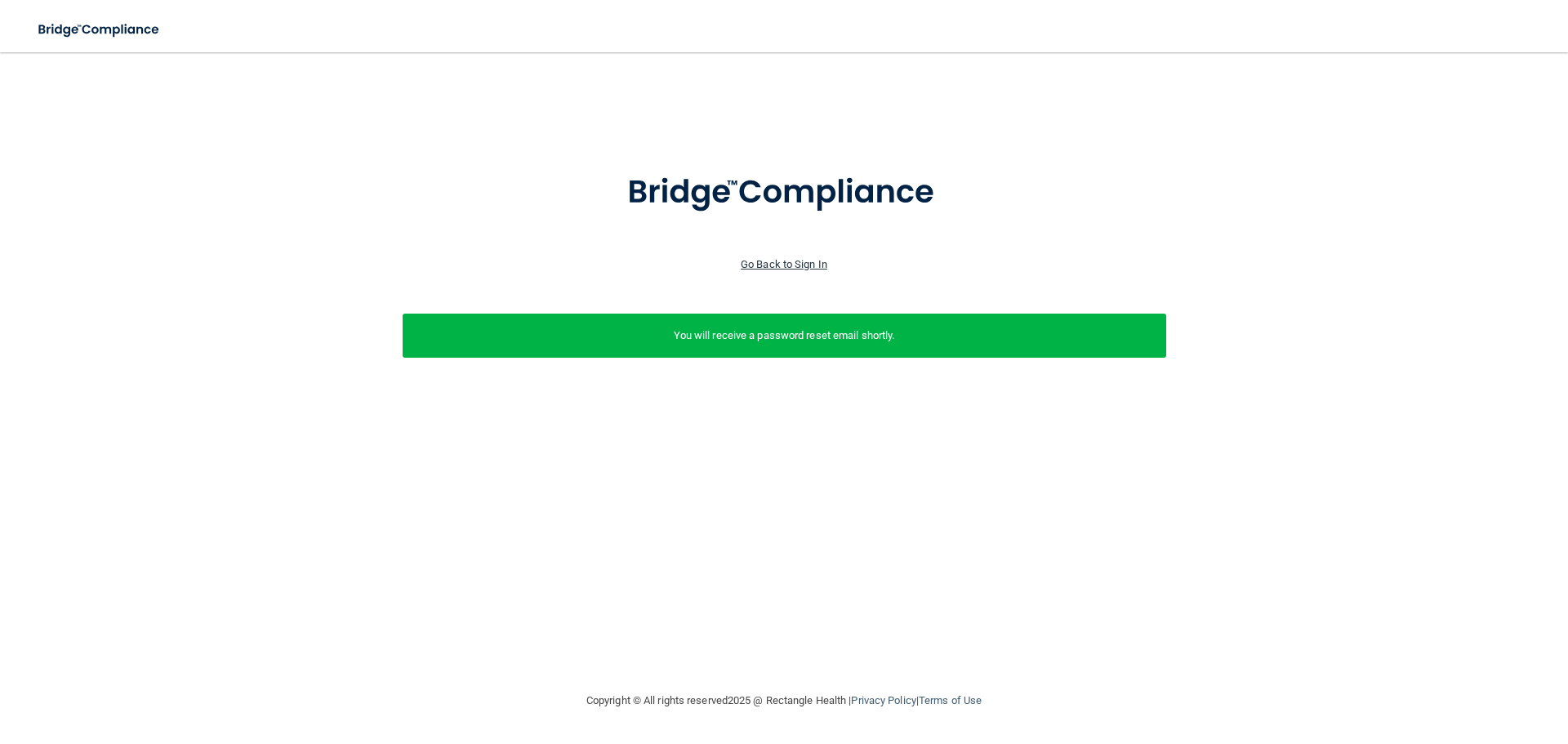
click at [764, 269] on link "Go Back to Sign In" at bounding box center [784, 264] width 87 height 13
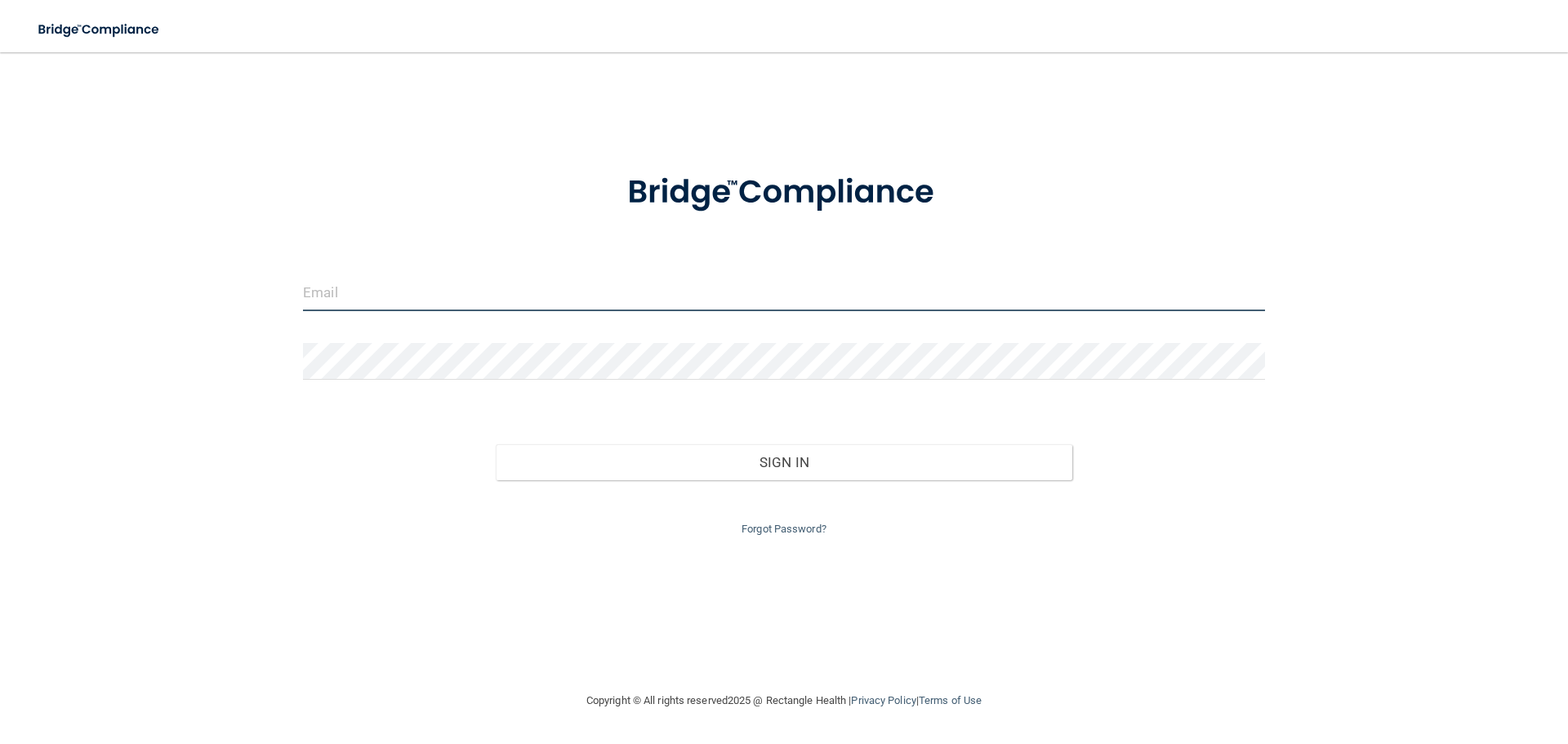
click at [379, 291] on input "email" at bounding box center [784, 293] width 962 height 37
type input "sandradwilliams64@gmail.com"
click at [496, 445] on button "Sign In" at bounding box center [784, 462] width 577 height 36
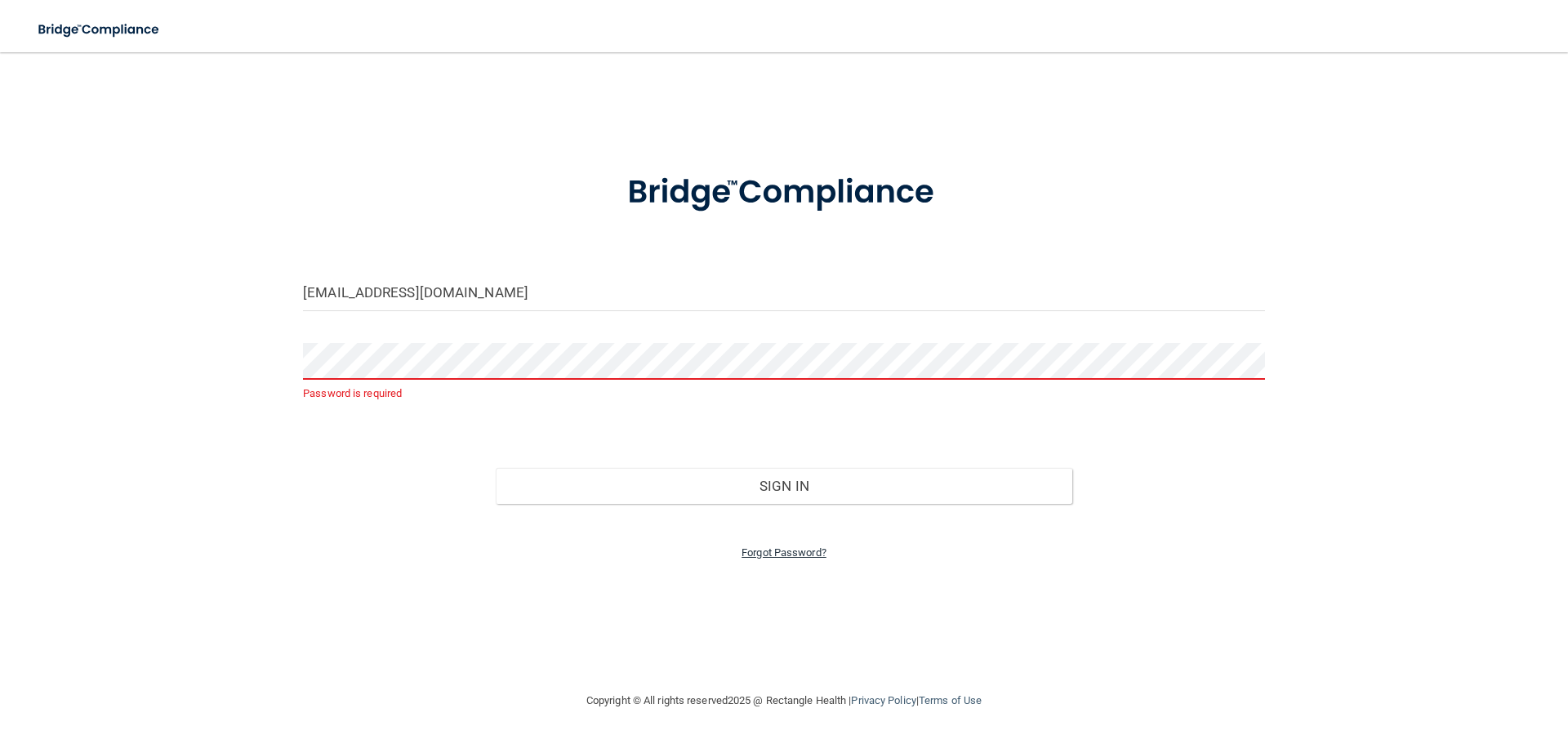
click at [795, 554] on link "Forgot Password?" at bounding box center [784, 552] width 85 height 13
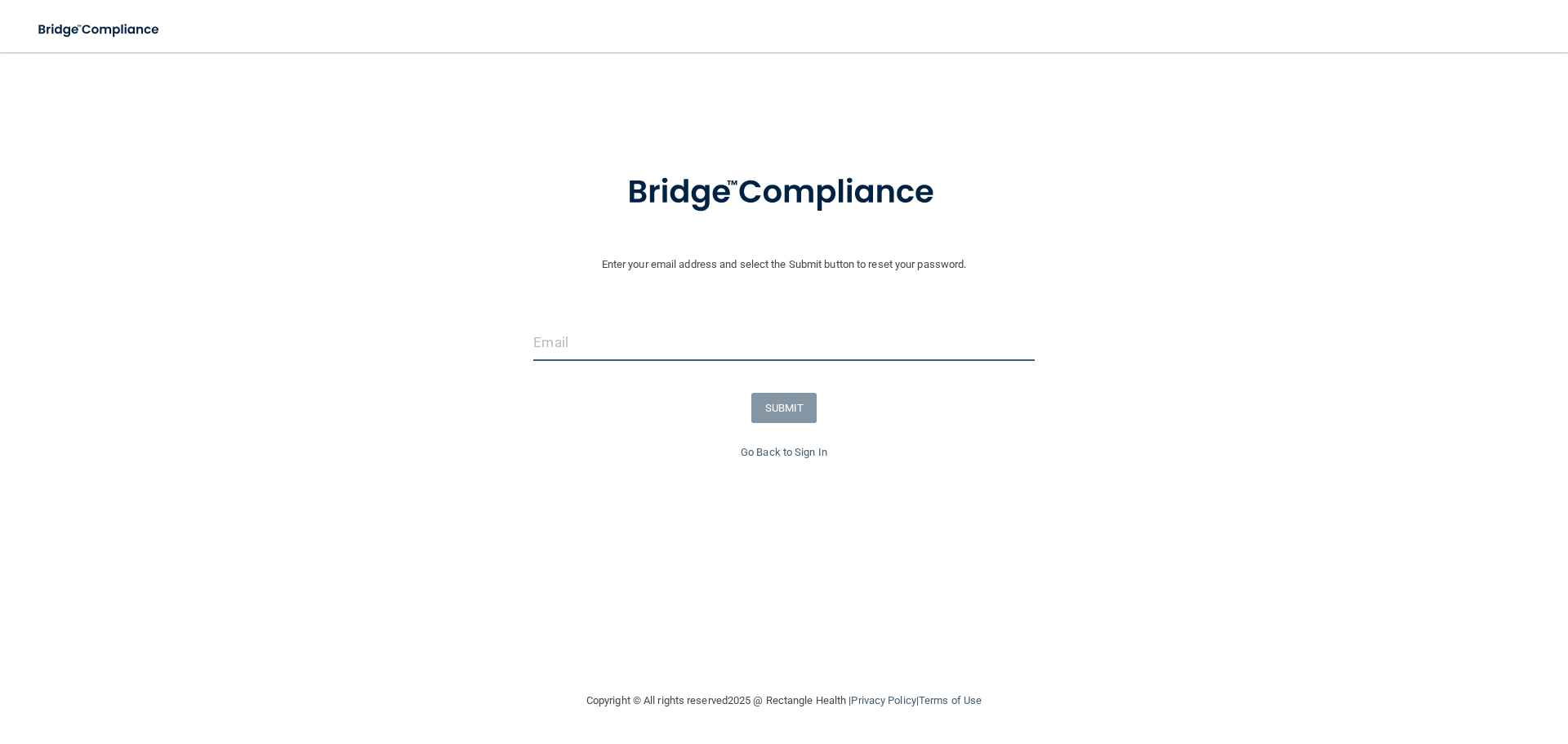
click at [576, 345] on input "email" at bounding box center [784, 343] width 501 height 37
type input "sandradwilliams64@gmail.com"
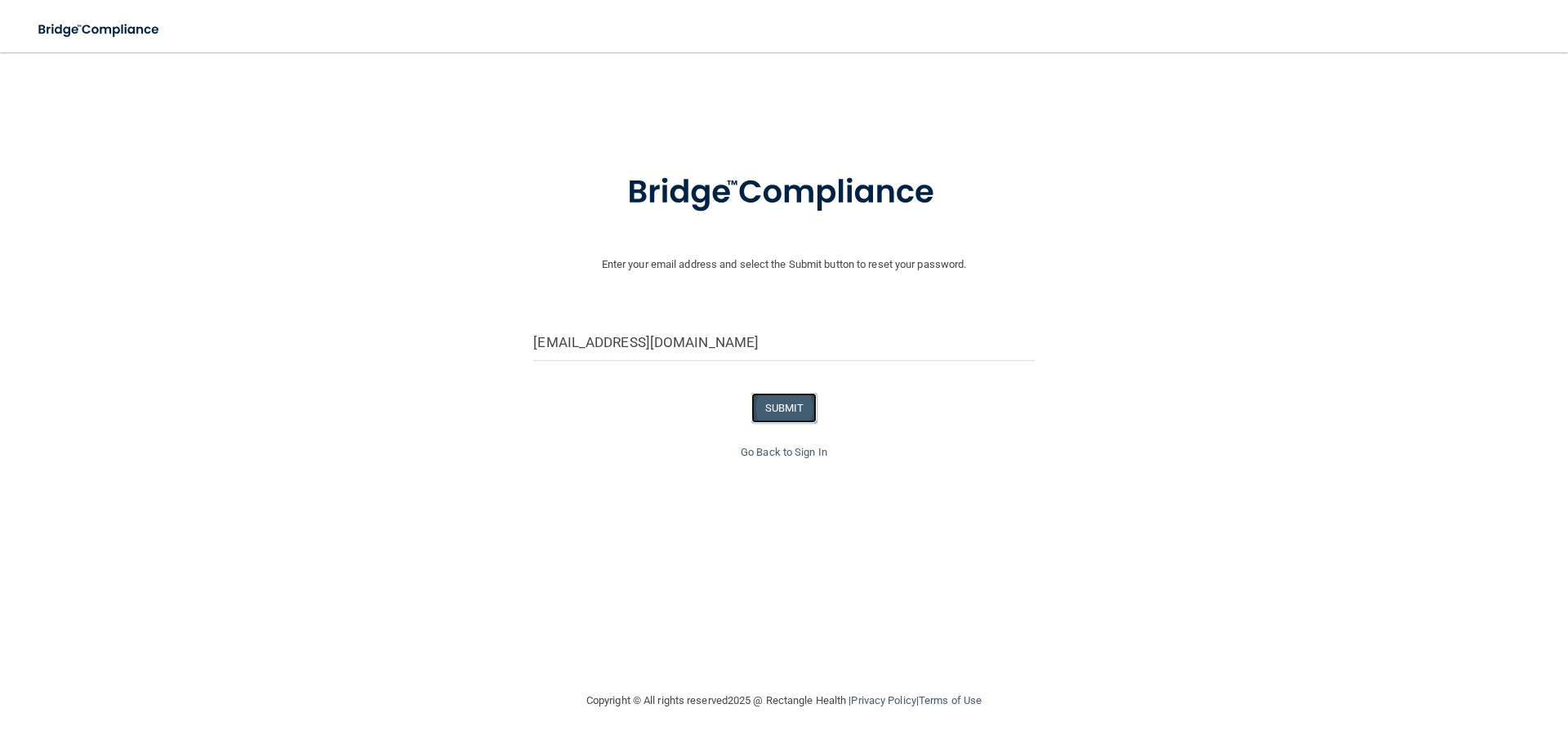
click at [775, 403] on button "SUBMIT" at bounding box center [784, 408] width 66 height 30
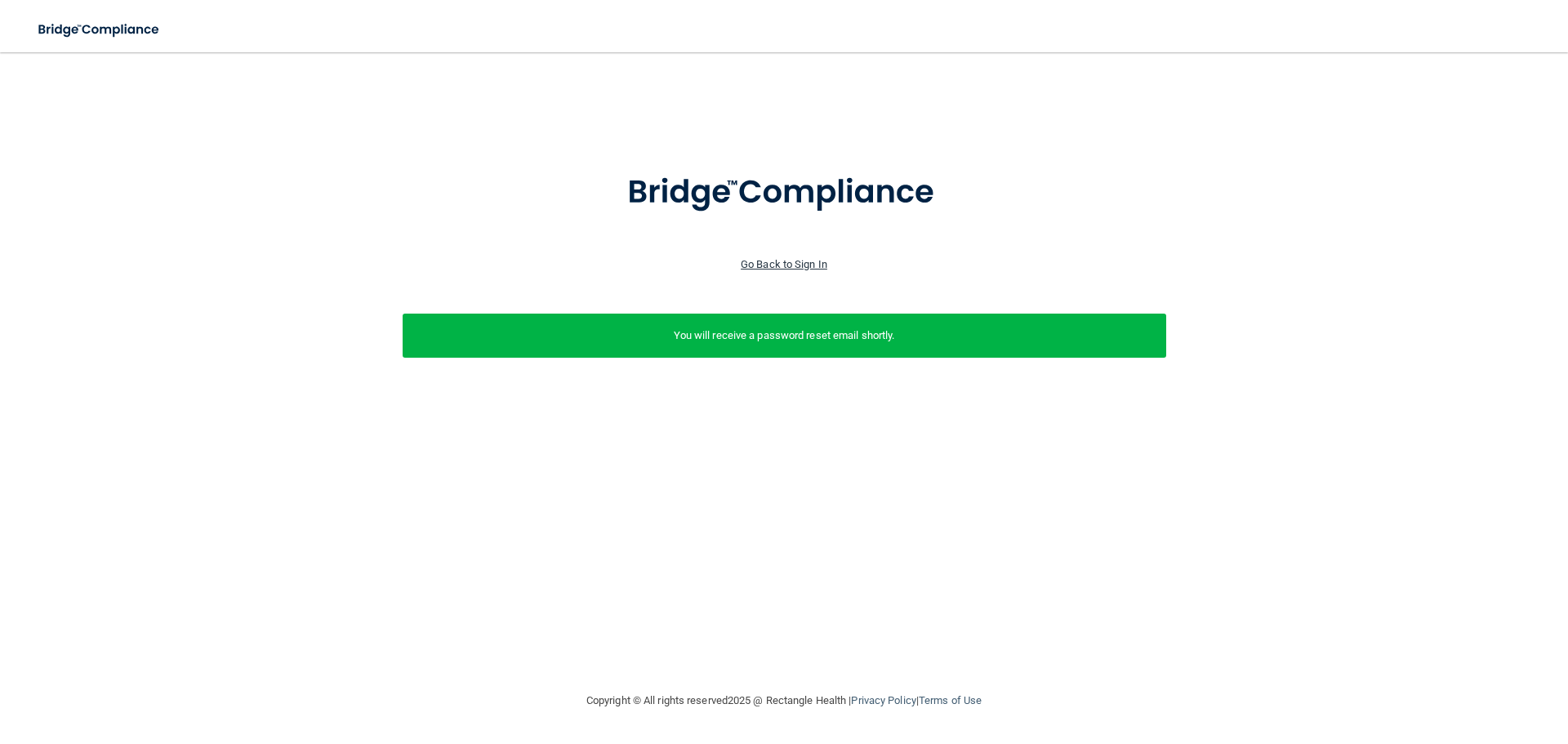
click at [786, 265] on link "Go Back to Sign In" at bounding box center [784, 264] width 87 height 13
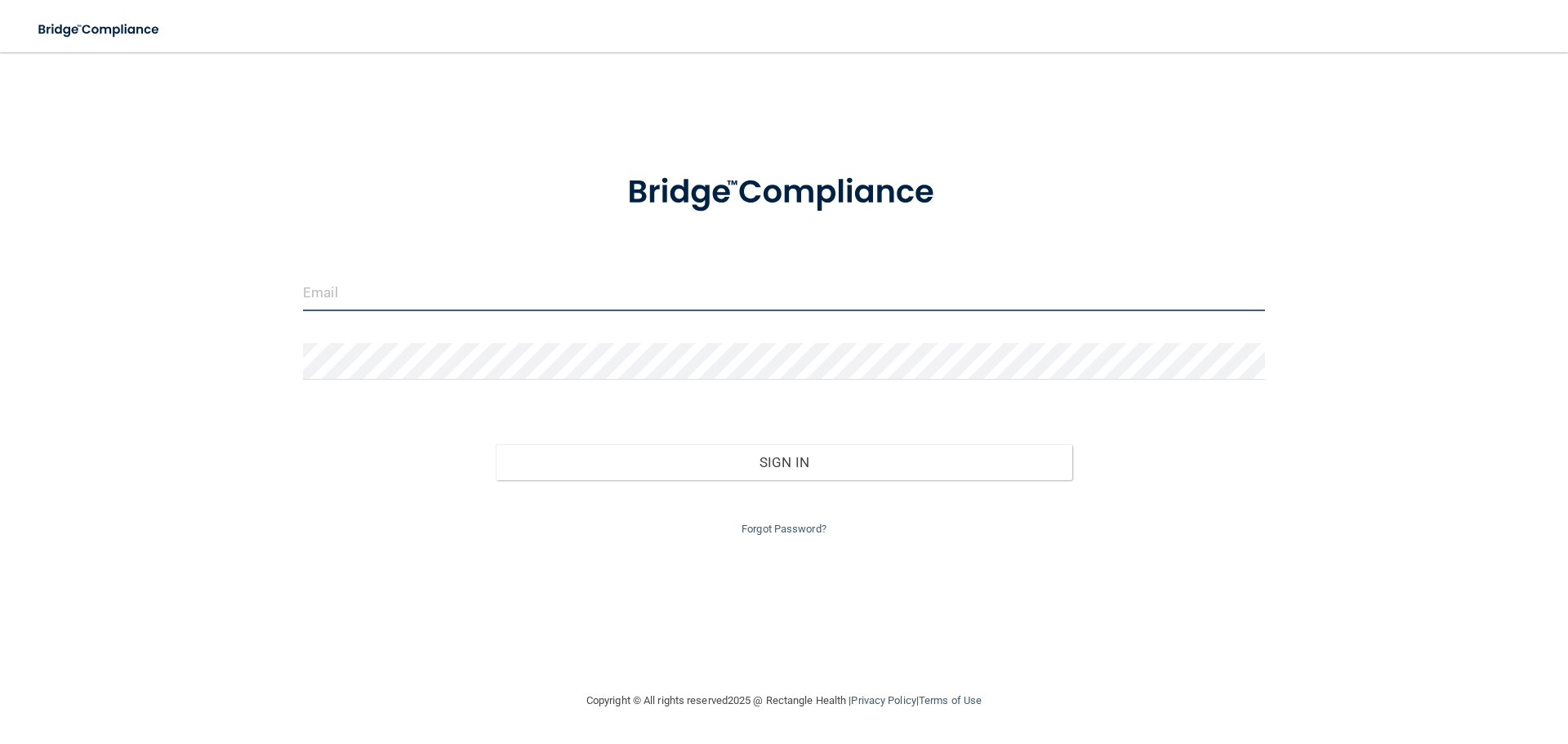
click at [479, 298] on input "email" at bounding box center [784, 293] width 962 height 37
type input "sandeewilliams@netzero.net"
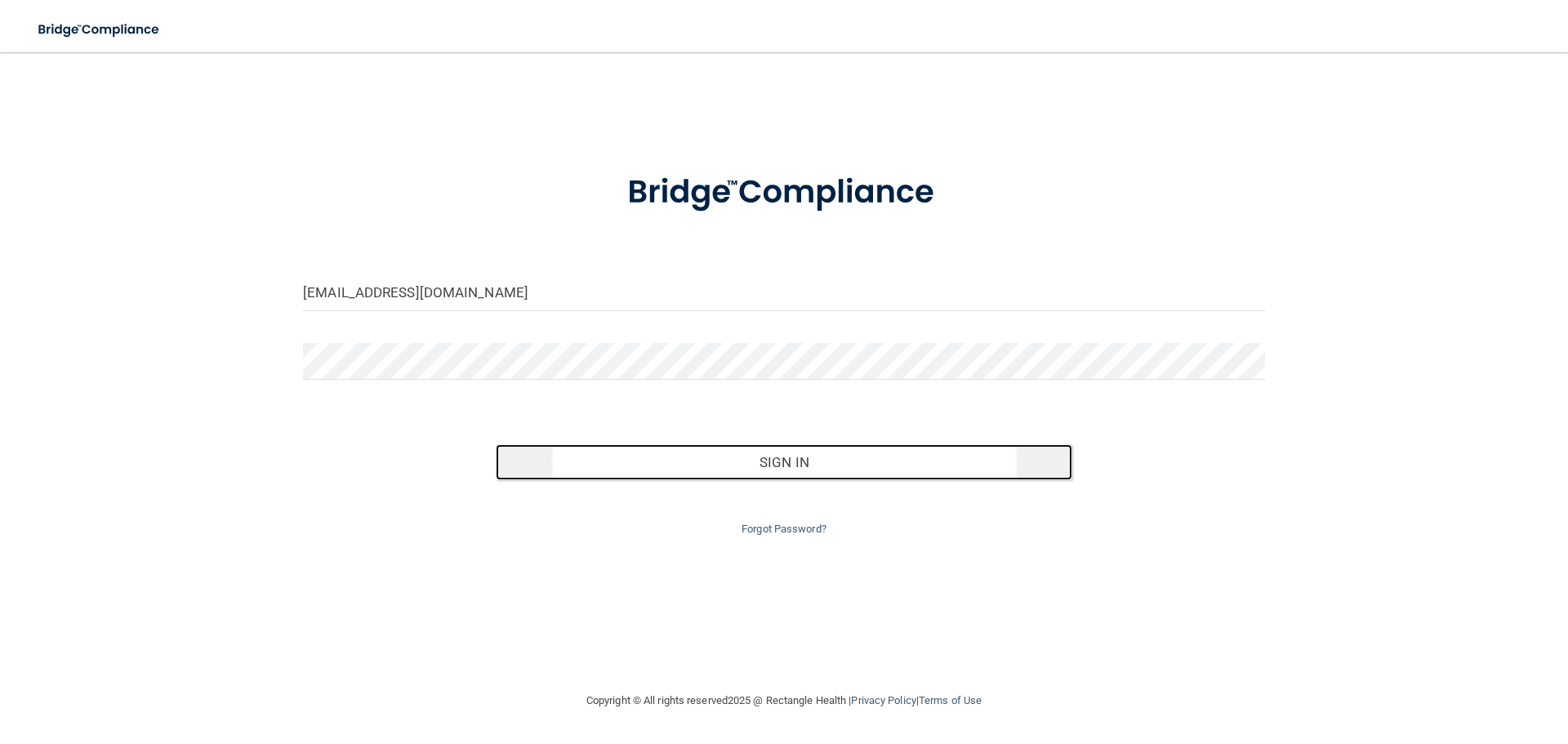
click at [766, 471] on button "Sign In" at bounding box center [784, 462] width 577 height 36
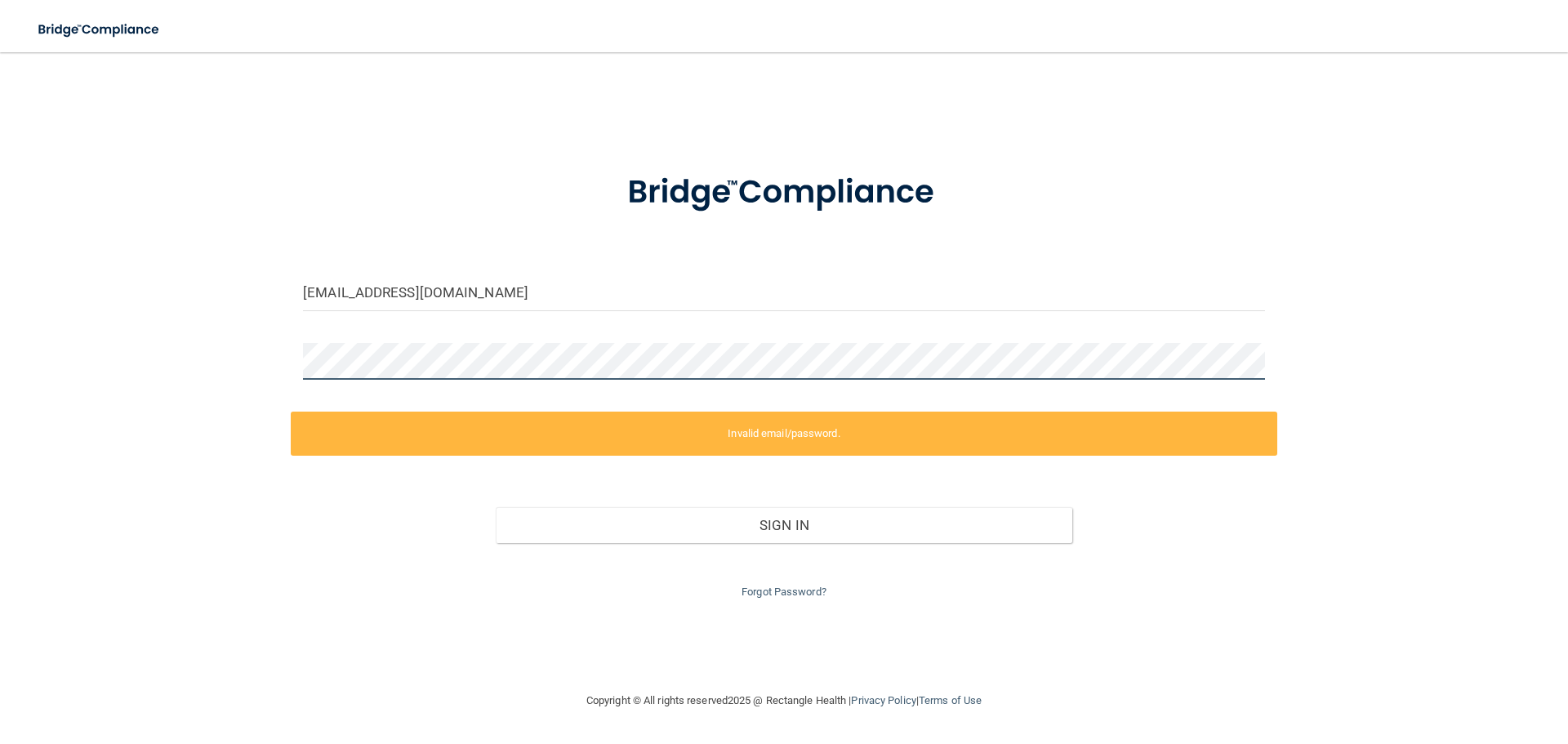
click at [112, 354] on div "sandeewilliams@netzero.net Invalid email/password. You don't have permission to…" at bounding box center [784, 372] width 1503 height 607
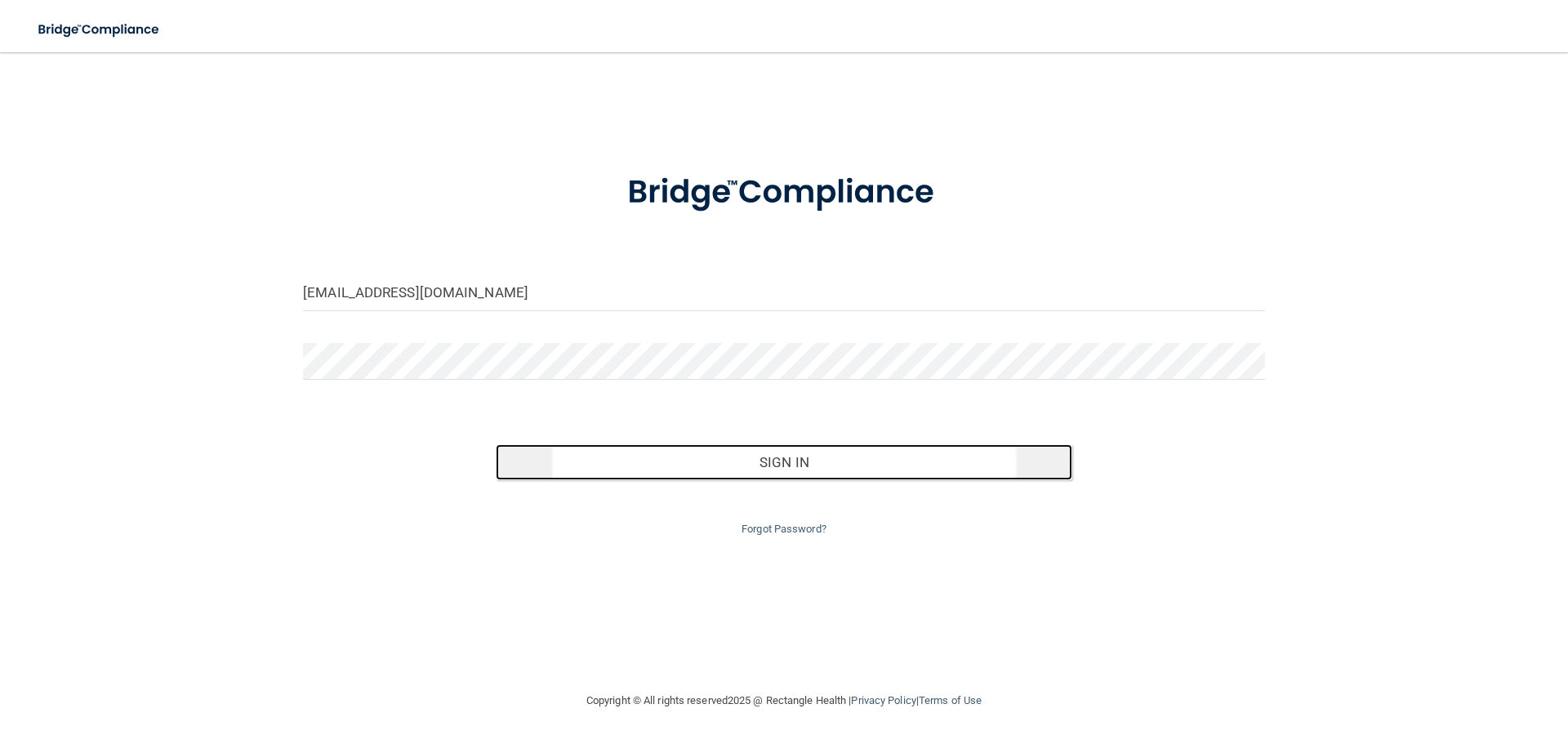
click at [803, 471] on button "Sign In" at bounding box center [784, 462] width 577 height 36
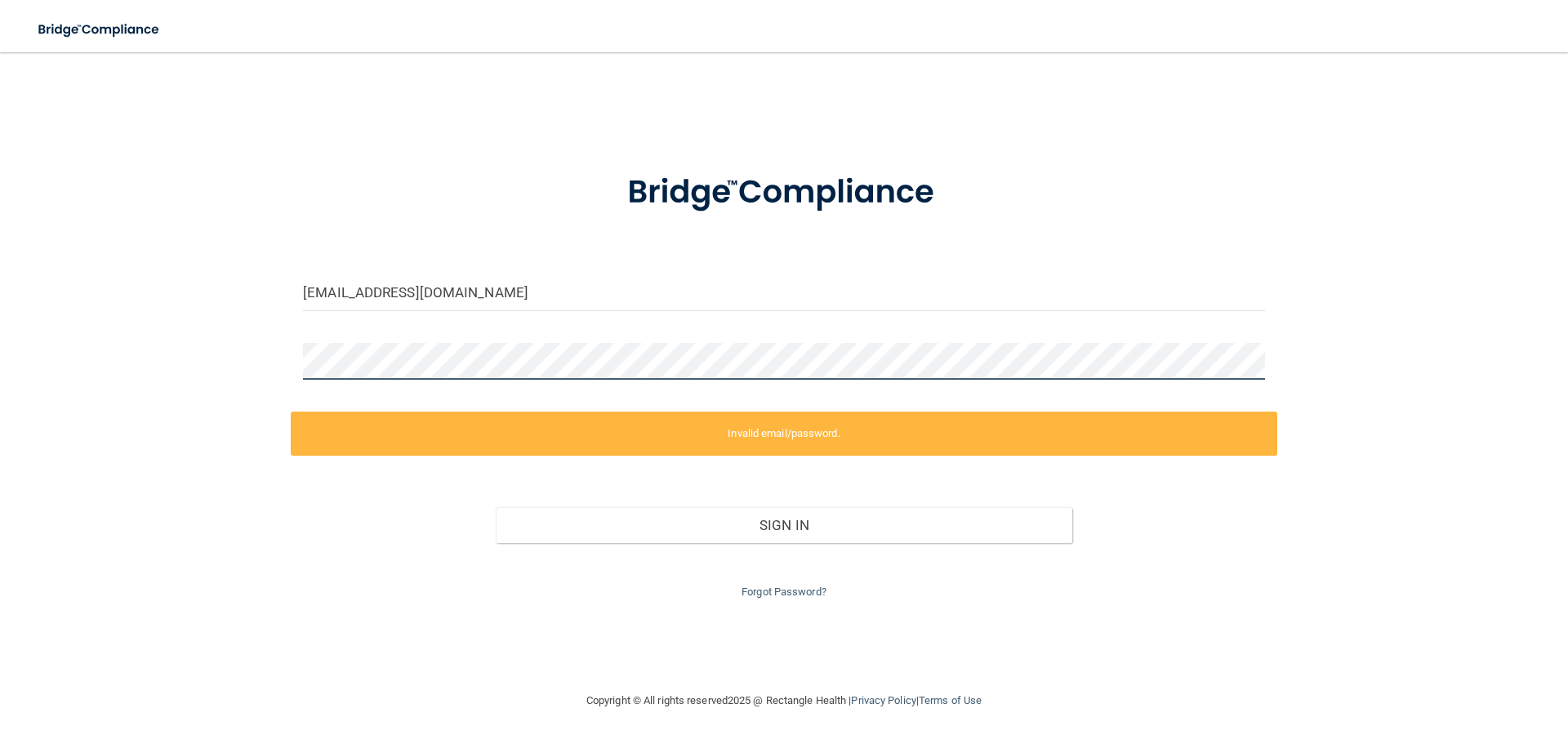
click at [0, 342] on main "sandeewilliams@netzero.net Invalid email/password. You don't have permission to…" at bounding box center [784, 399] width 1568 height 692
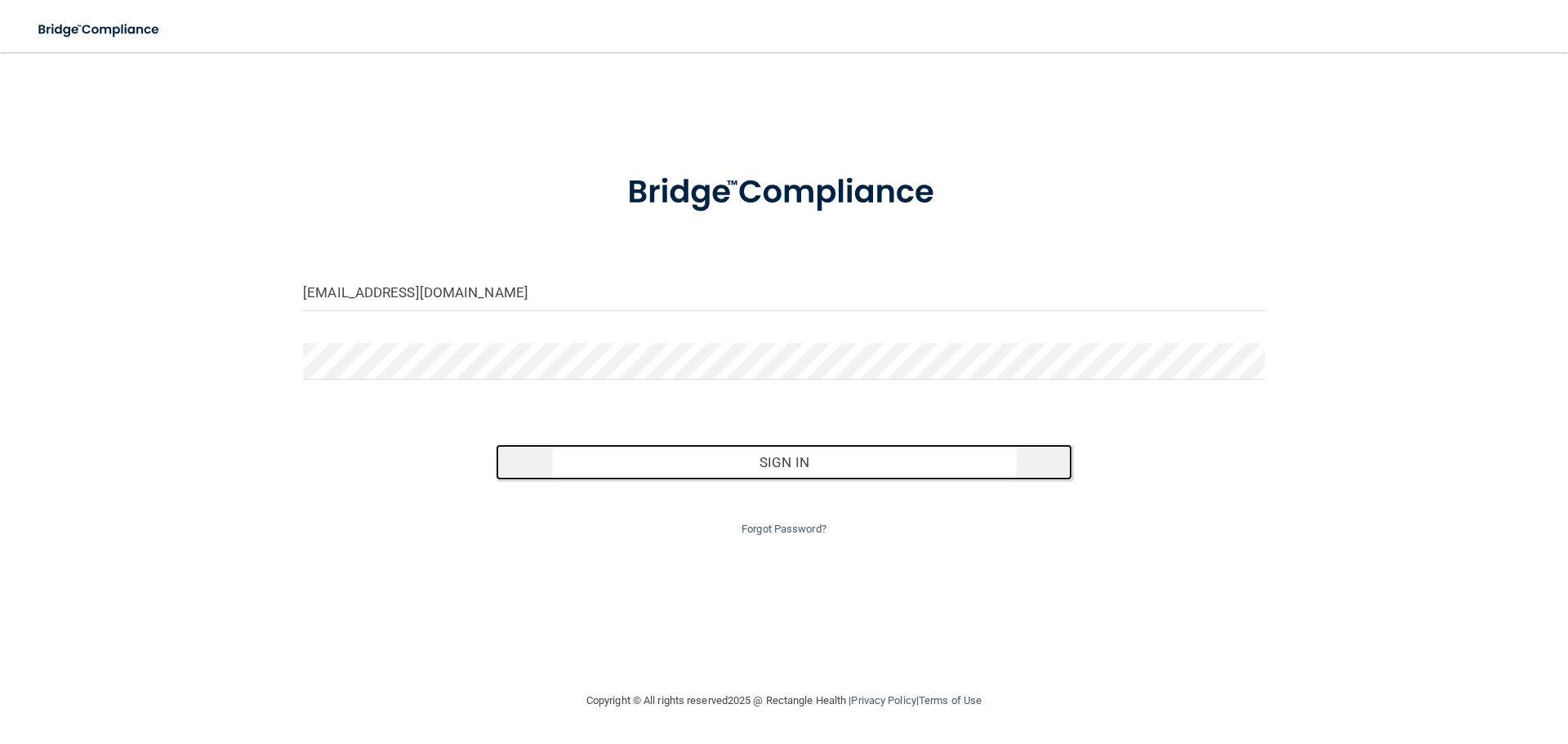
click at [788, 464] on button "Sign In" at bounding box center [784, 462] width 577 height 36
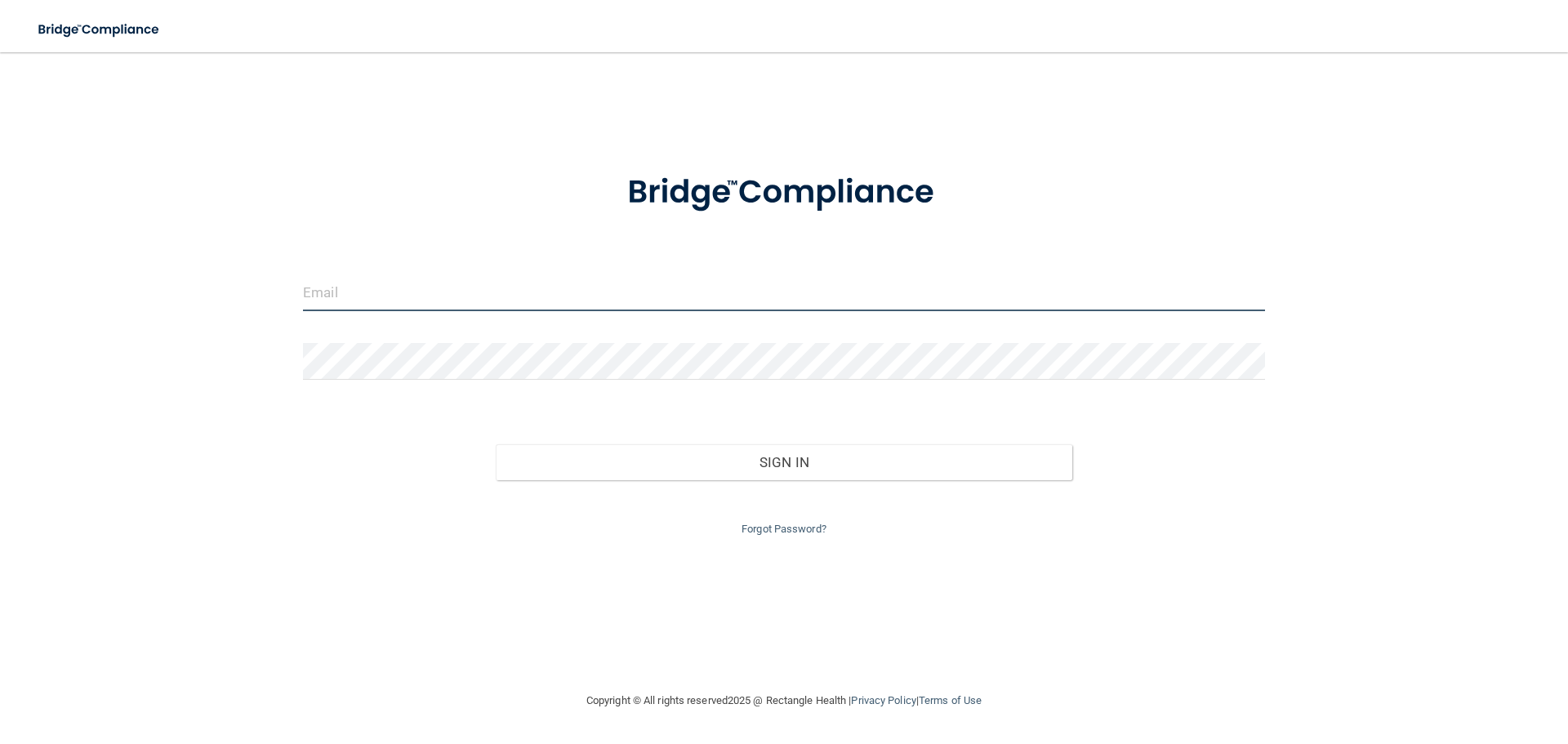
click at [487, 287] on input "email" at bounding box center [784, 293] width 962 height 37
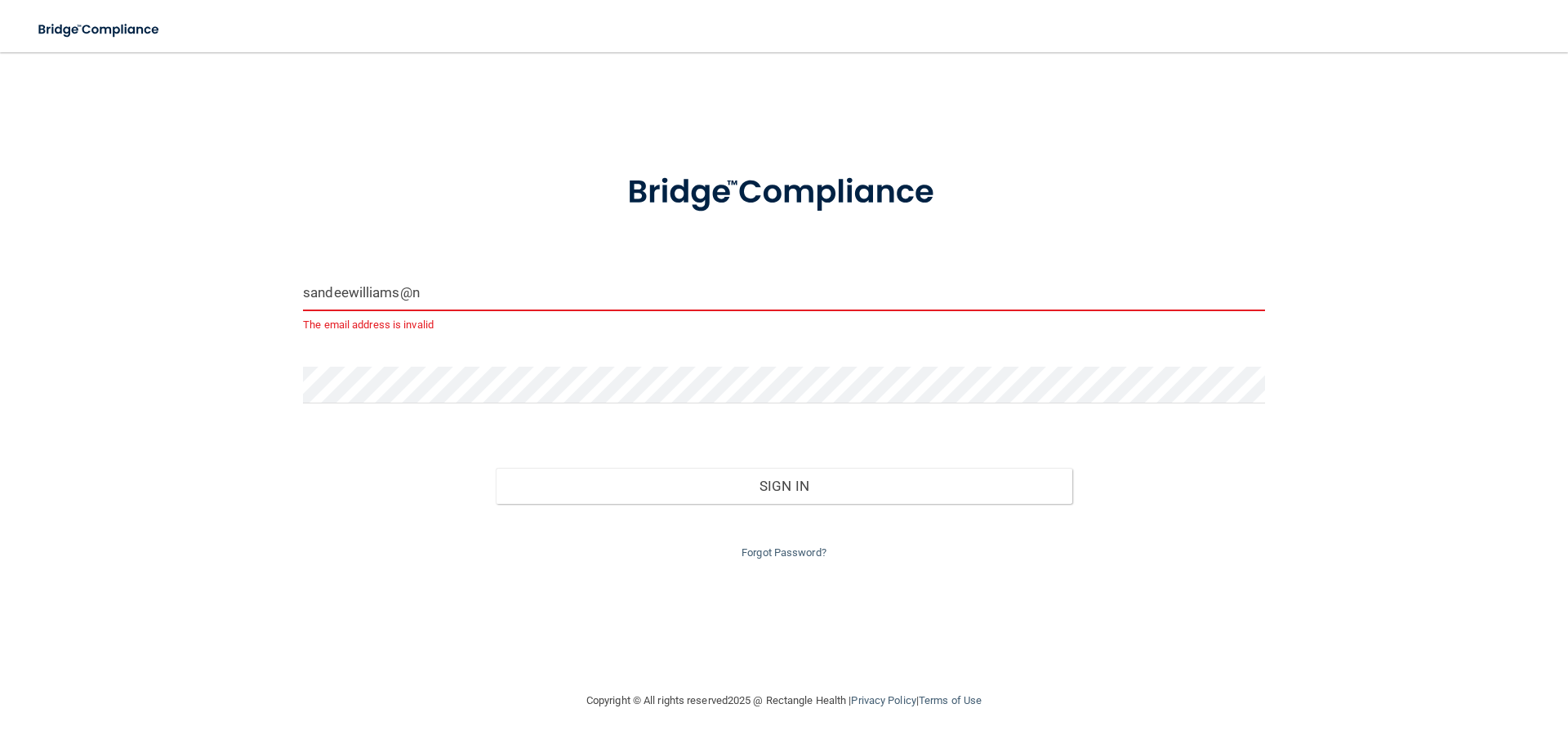
click at [445, 293] on input "sandeewilliams@n" at bounding box center [784, 293] width 962 height 37
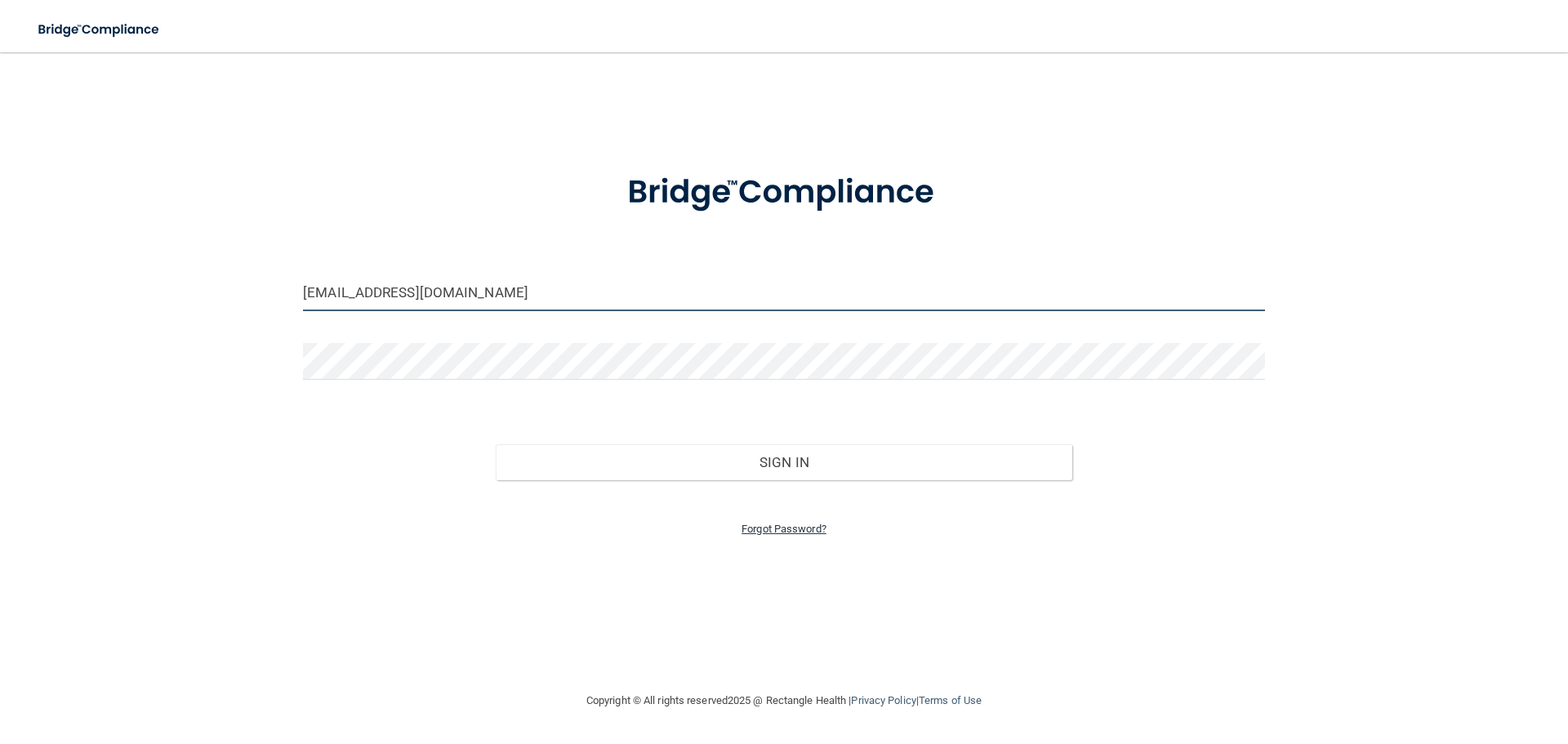
type input "[EMAIL_ADDRESS][DOMAIN_NAME]"
click at [749, 527] on link "Forgot Password?" at bounding box center [784, 529] width 85 height 13
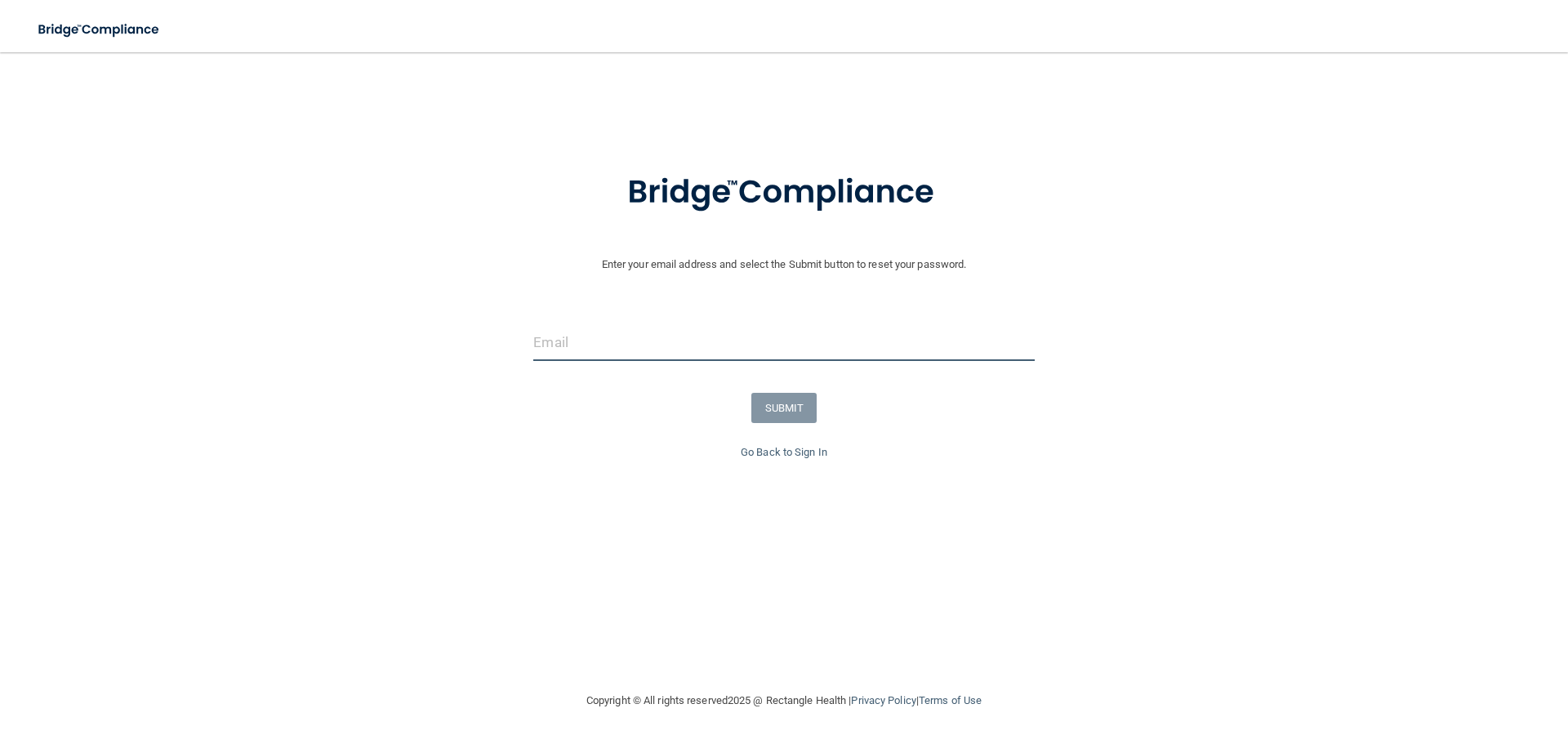
click at [642, 338] on input "email" at bounding box center [784, 343] width 501 height 37
type input "[EMAIL_ADDRESS][DOMAIN_NAME]"
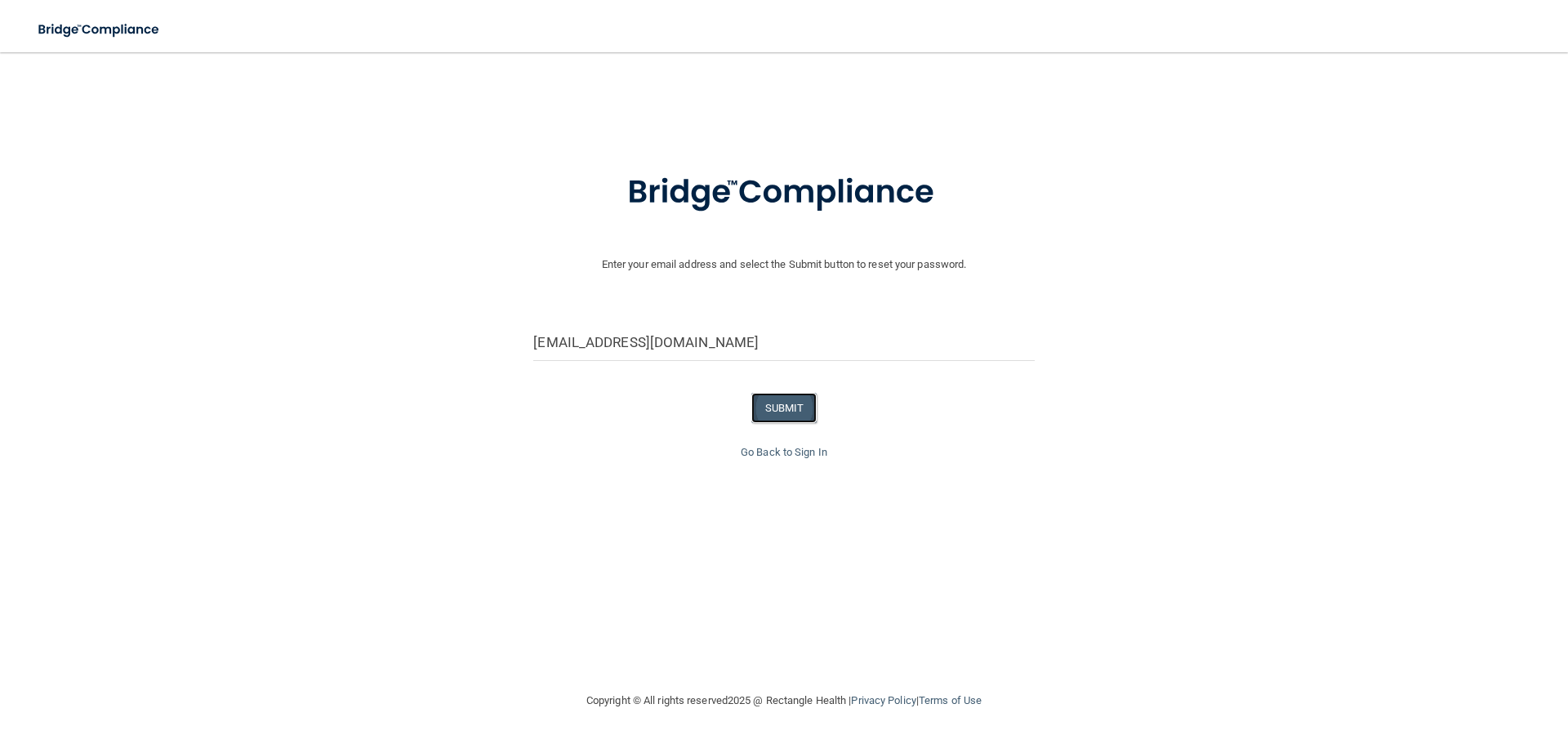
click at [768, 398] on button "SUBMIT" at bounding box center [784, 408] width 66 height 30
